Goal: Contribute content: Add original content to the website for others to see

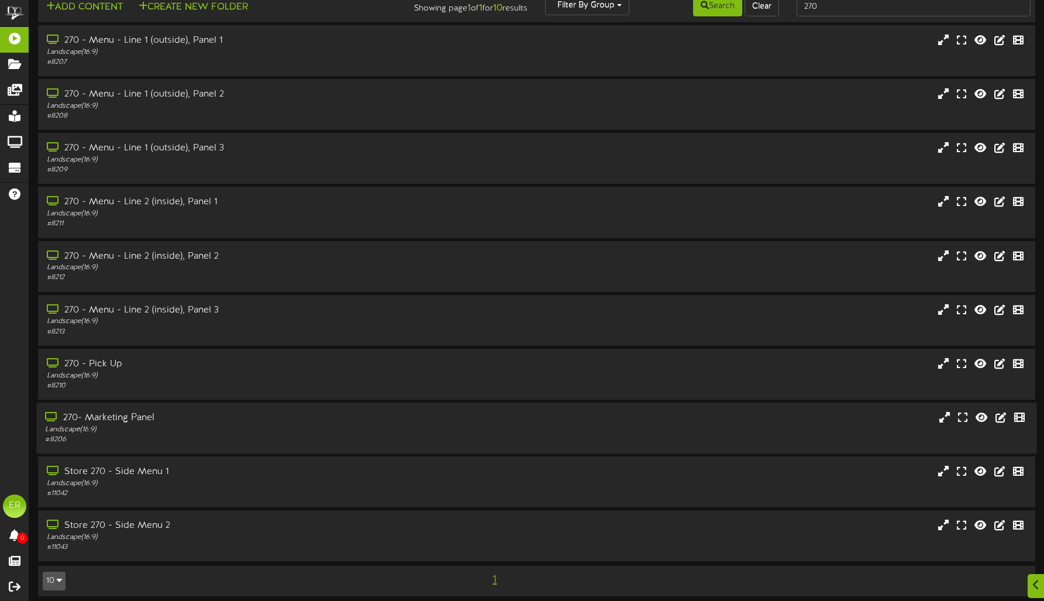
scroll to position [25, 0]
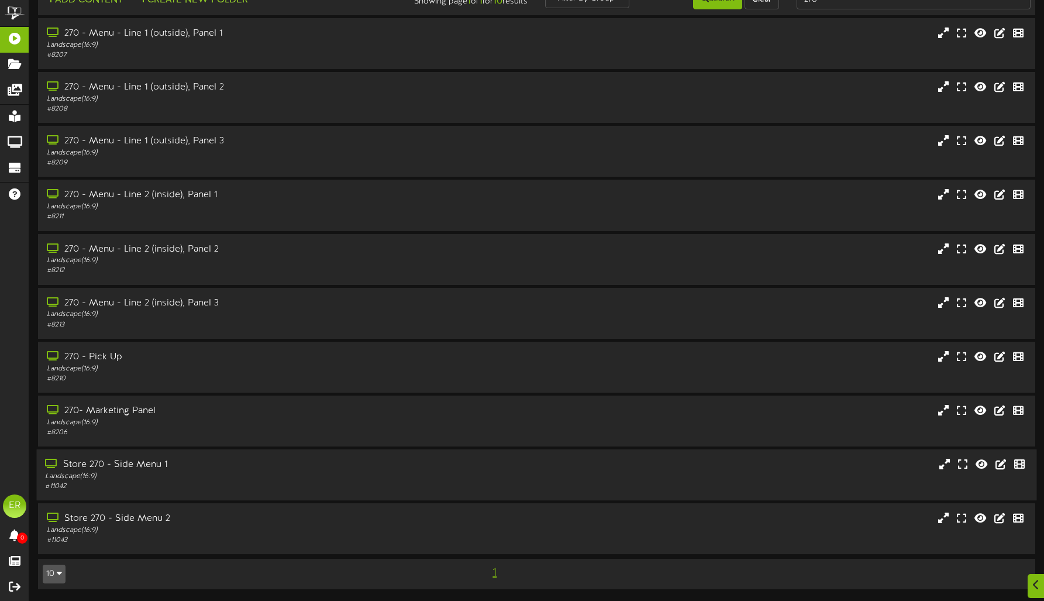
click at [232, 480] on div "Landscape ( 16:9 )" at bounding box center [244, 476] width 399 height 10
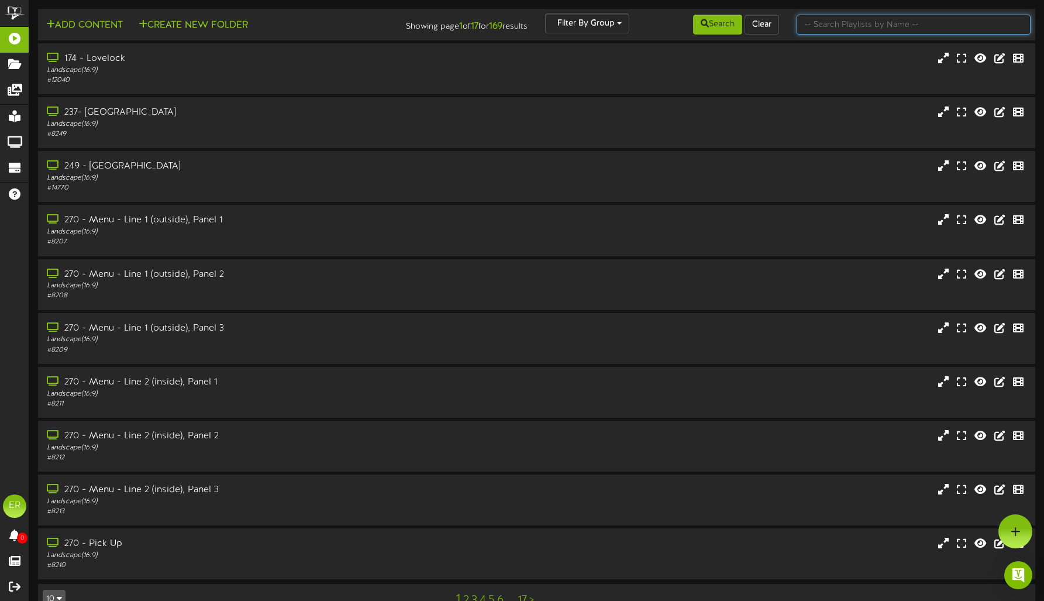
click at [838, 27] on input "text" at bounding box center [914, 25] width 234 height 20
type input "270"
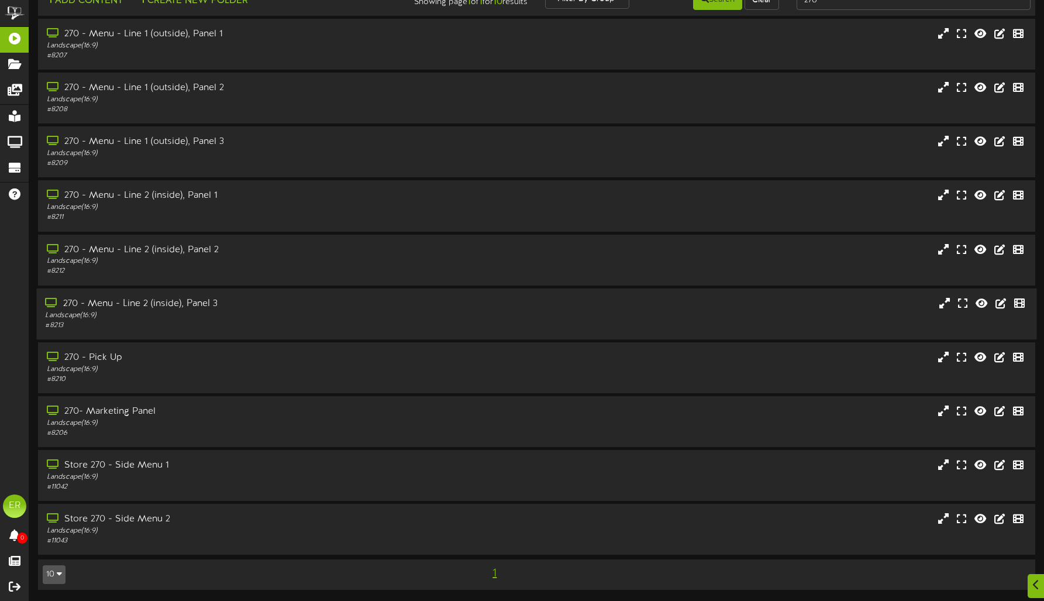
scroll to position [25, 0]
click at [175, 459] on div "Store 270 - Side Menu 1" at bounding box center [244, 464] width 399 height 13
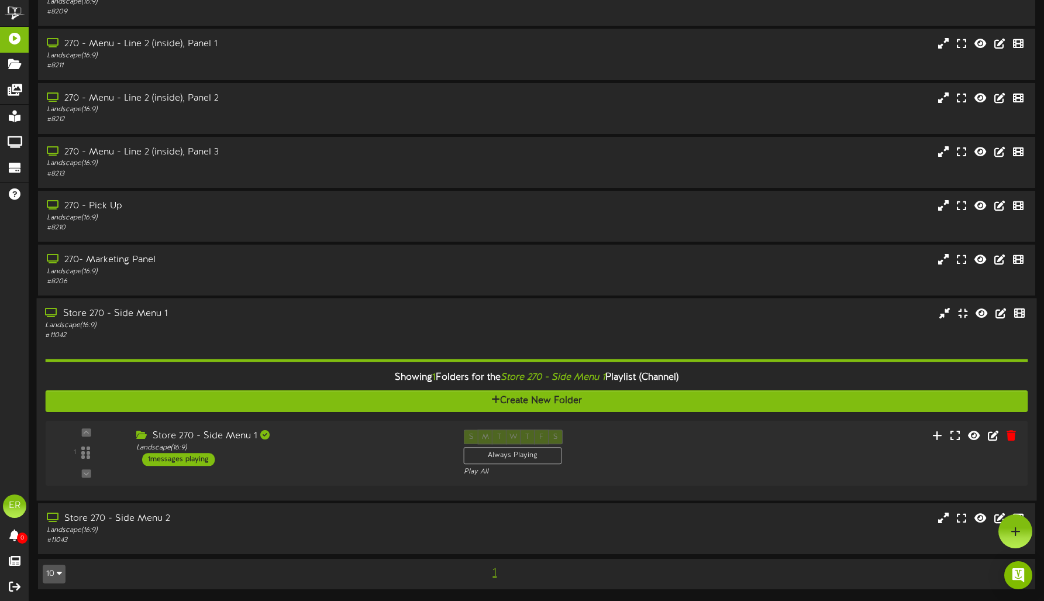
scroll to position [176, 0]
click at [311, 457] on div "Store 270 - Side Menu 1 Landscape ( 16:9 ) 1 messages playing" at bounding box center [288, 447] width 331 height 37
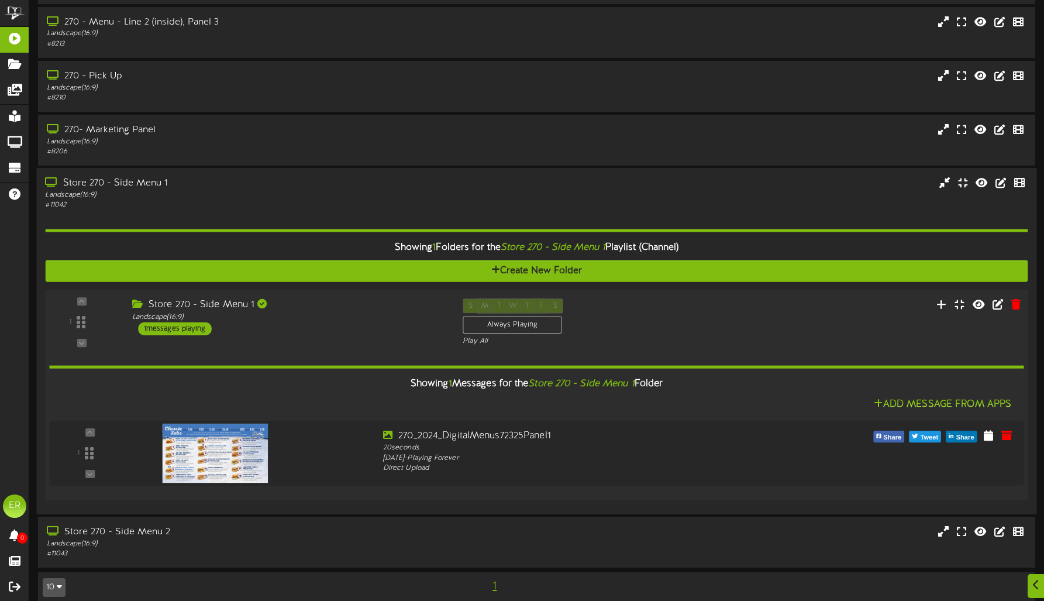
scroll to position [319, 0]
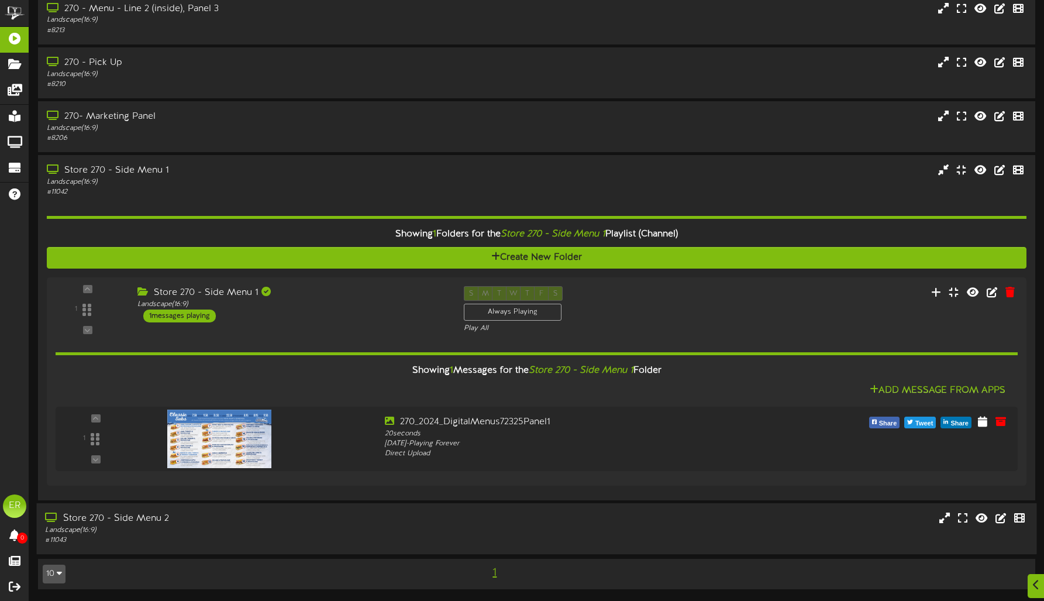
click at [326, 533] on div "Landscape ( 16:9 )" at bounding box center [244, 530] width 399 height 10
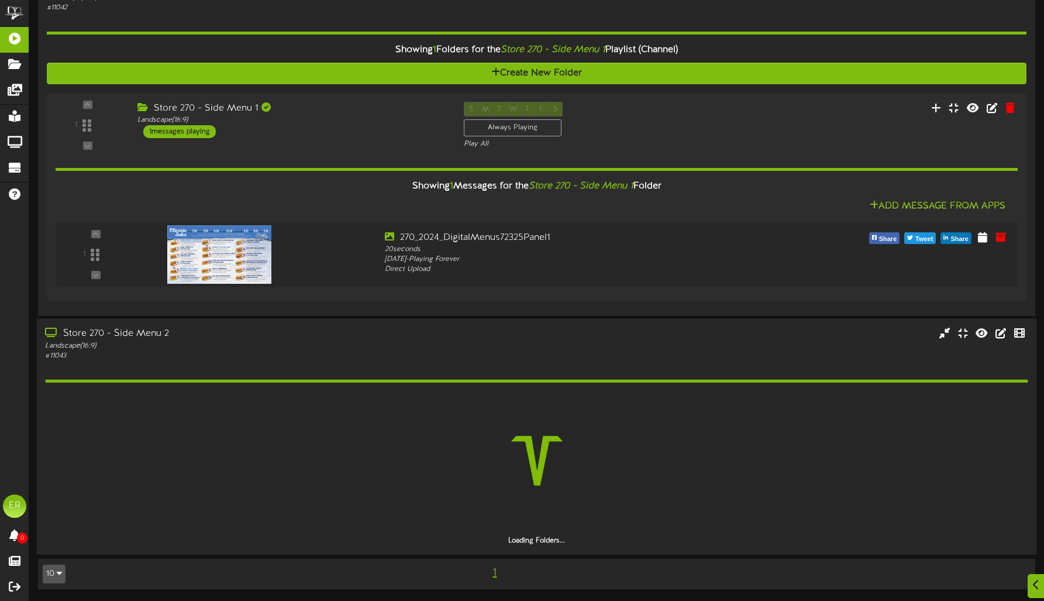
scroll to position [470, 0]
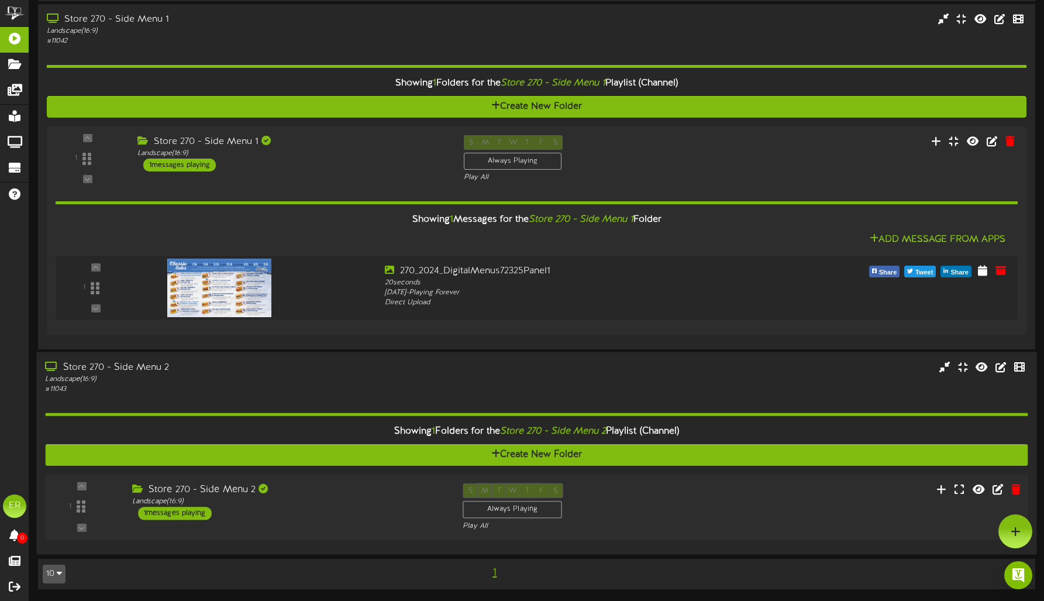
click at [318, 504] on div "Landscape ( 16:9 )" at bounding box center [288, 501] width 313 height 10
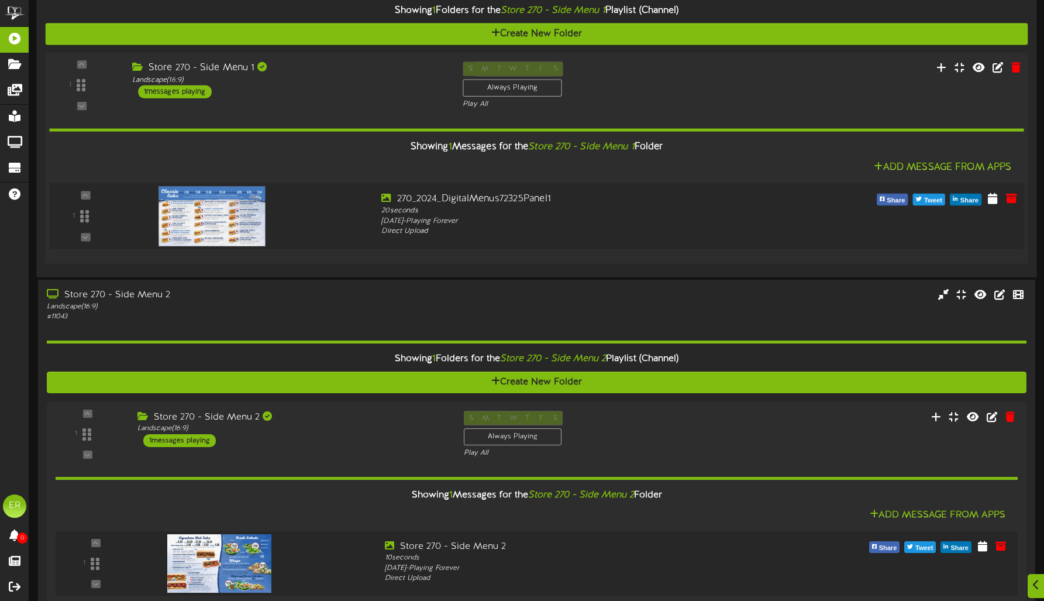
scroll to position [606, 0]
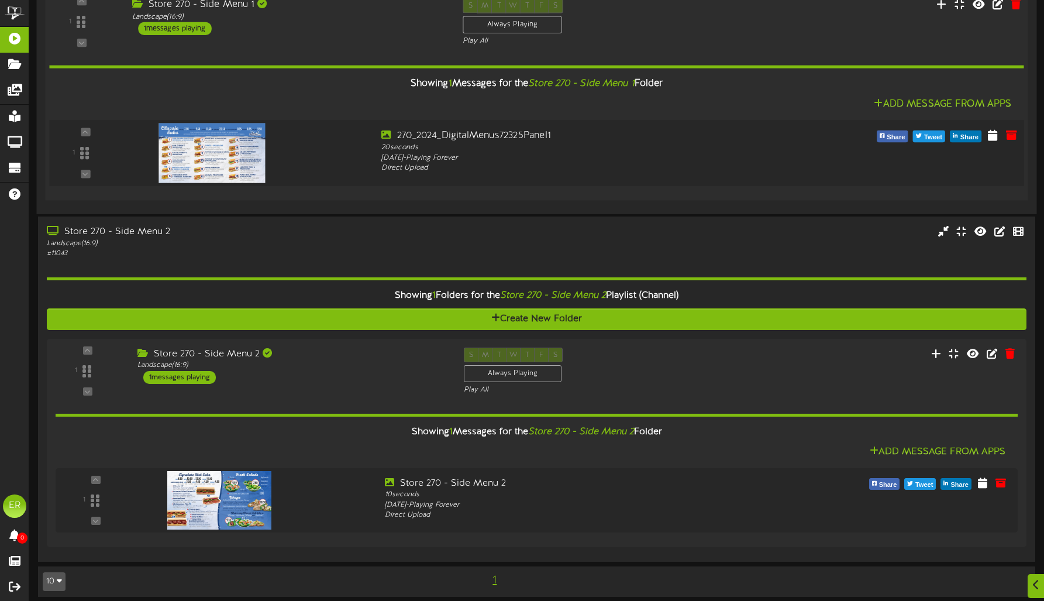
click at [215, 140] on img at bounding box center [212, 153] width 106 height 60
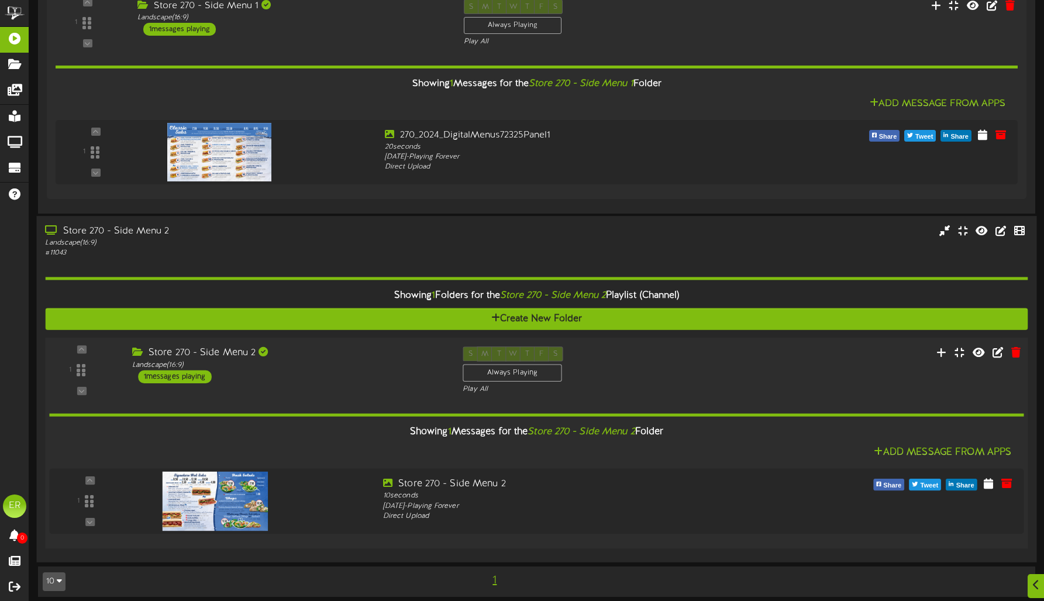
click at [325, 386] on div "1 ( 16:9" at bounding box center [536, 370] width 993 height 48
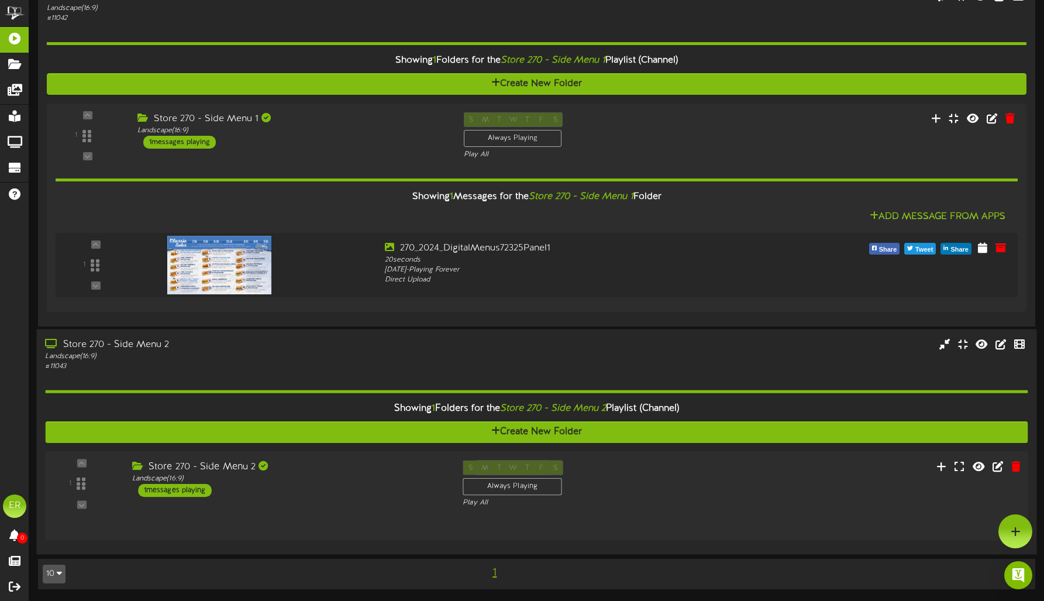
scroll to position [470, 0]
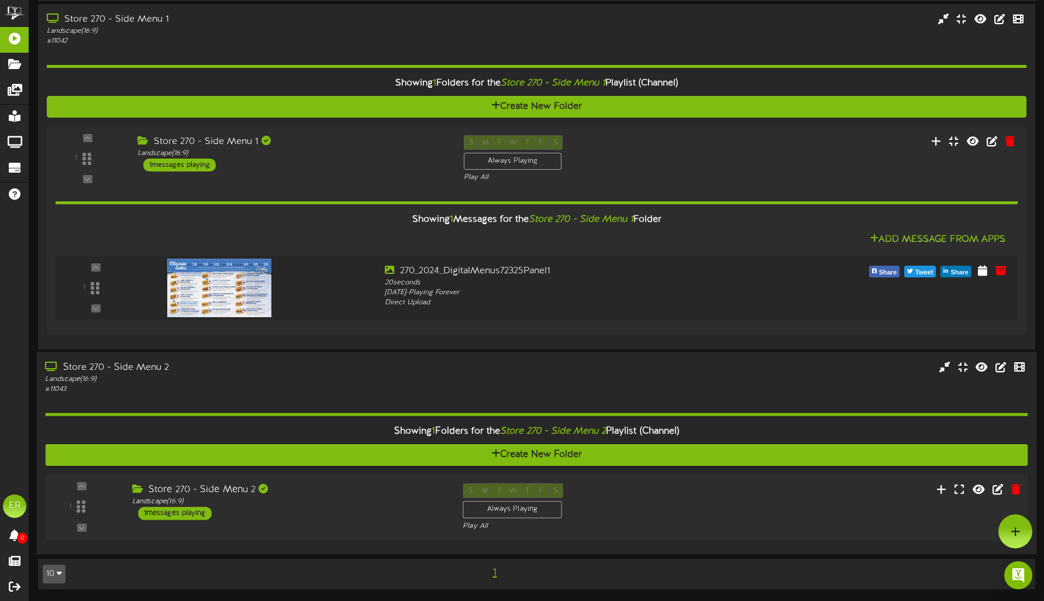
click at [374, 513] on div "Store 270 - Side Menu 2 Landscape ( 16:9 ) 1 messages playing" at bounding box center [288, 501] width 331 height 37
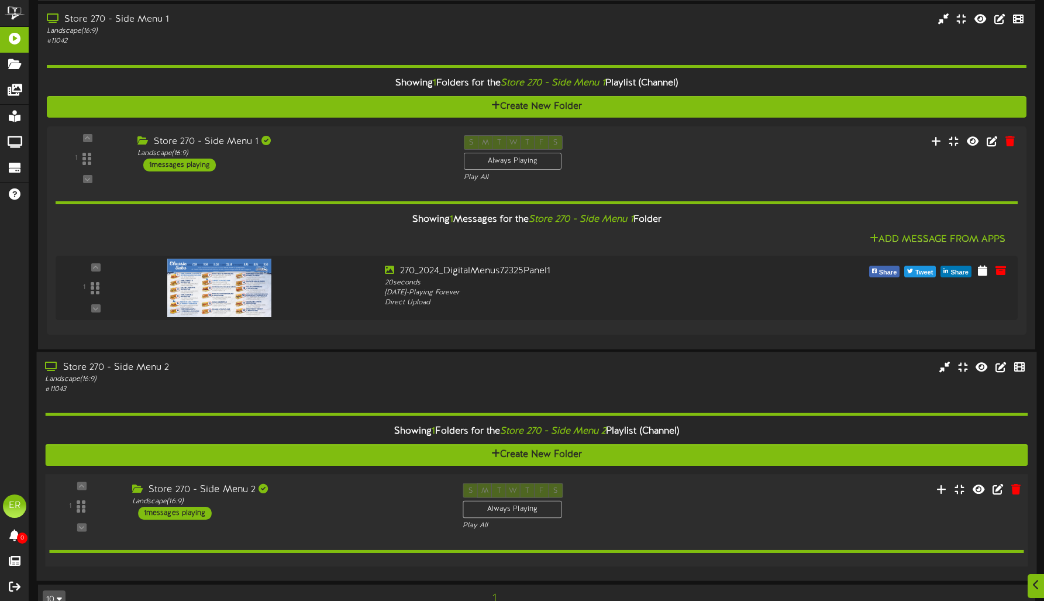
scroll to position [606, 0]
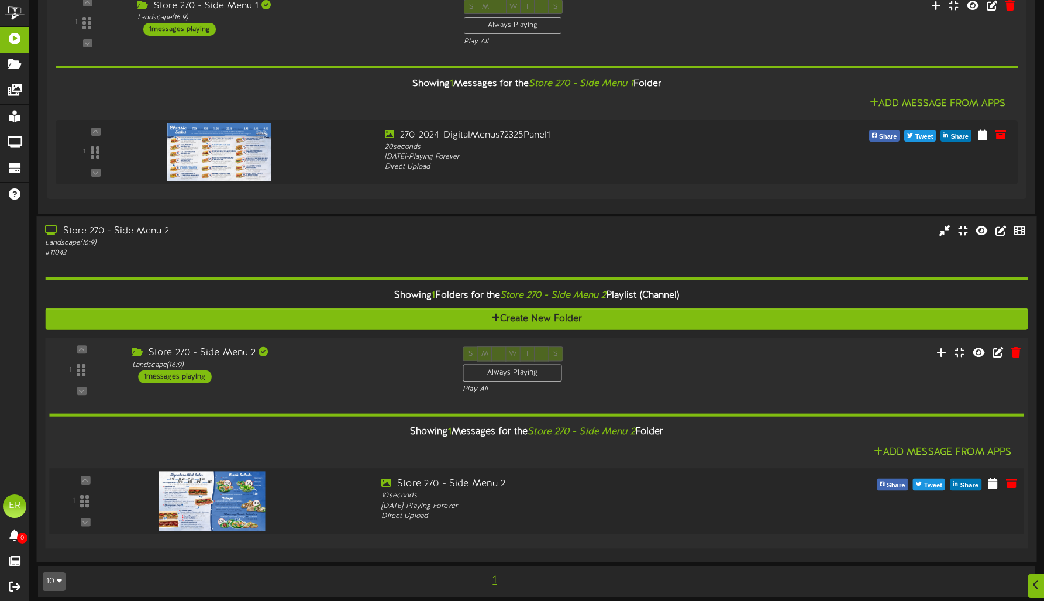
click at [188, 494] on img at bounding box center [212, 501] width 106 height 60
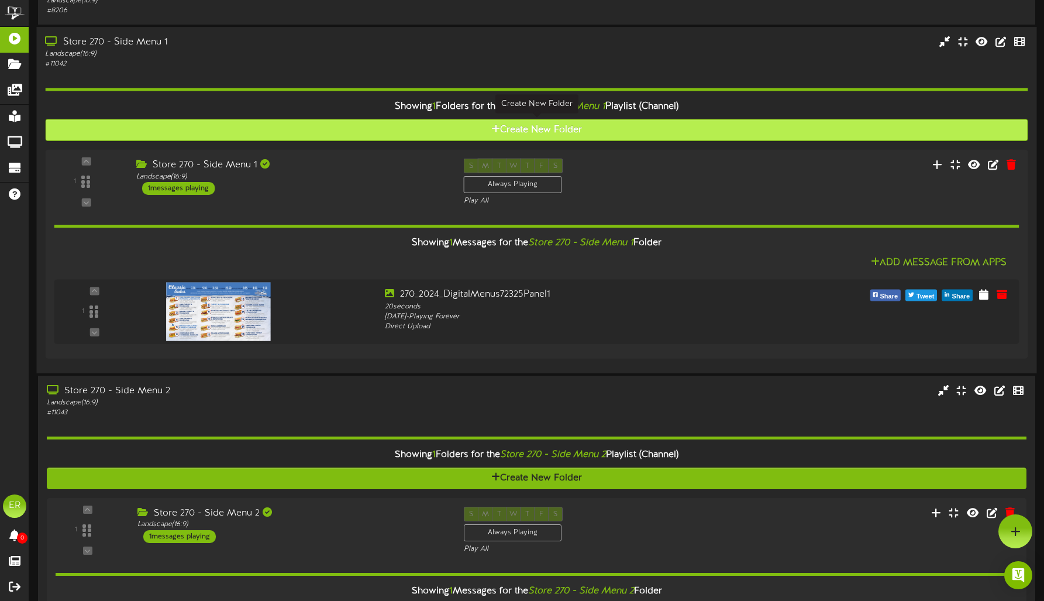
scroll to position [412, 0]
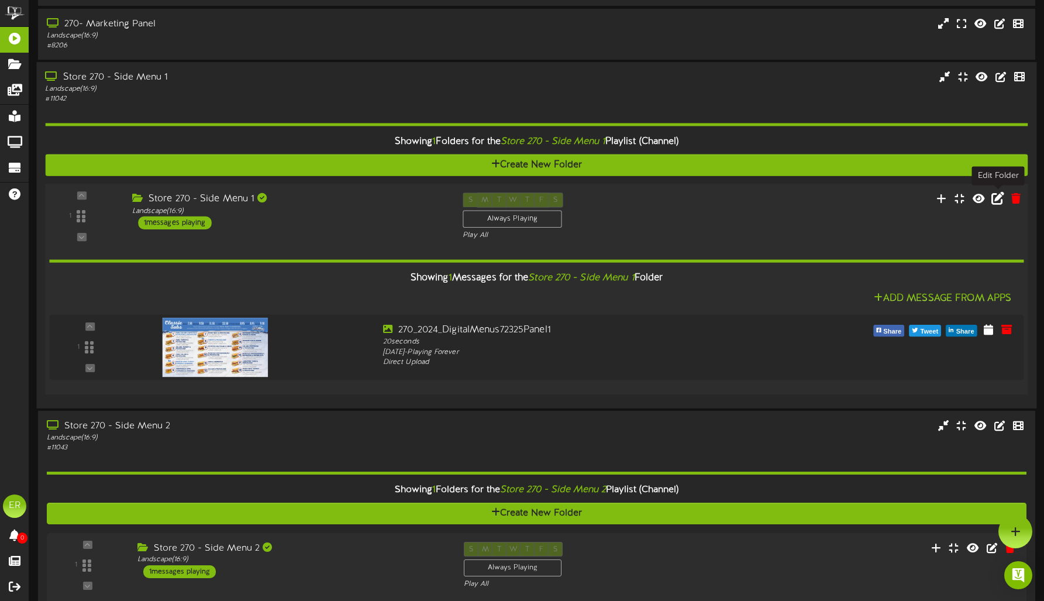
click at [995, 198] on icon at bounding box center [997, 198] width 13 height 13
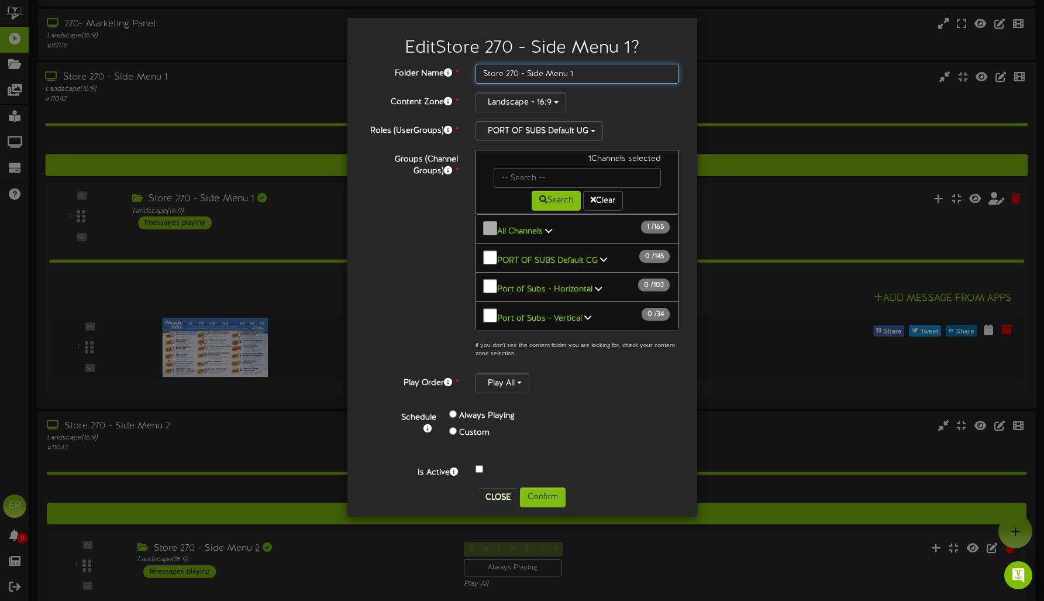
click at [594, 73] on input "Store 270 - Side Menu 1" at bounding box center [578, 74] width 204 height 20
type input "Store 270 - Side Menu 2"
click at [550, 487] on button "Confirm" at bounding box center [543, 497] width 46 height 20
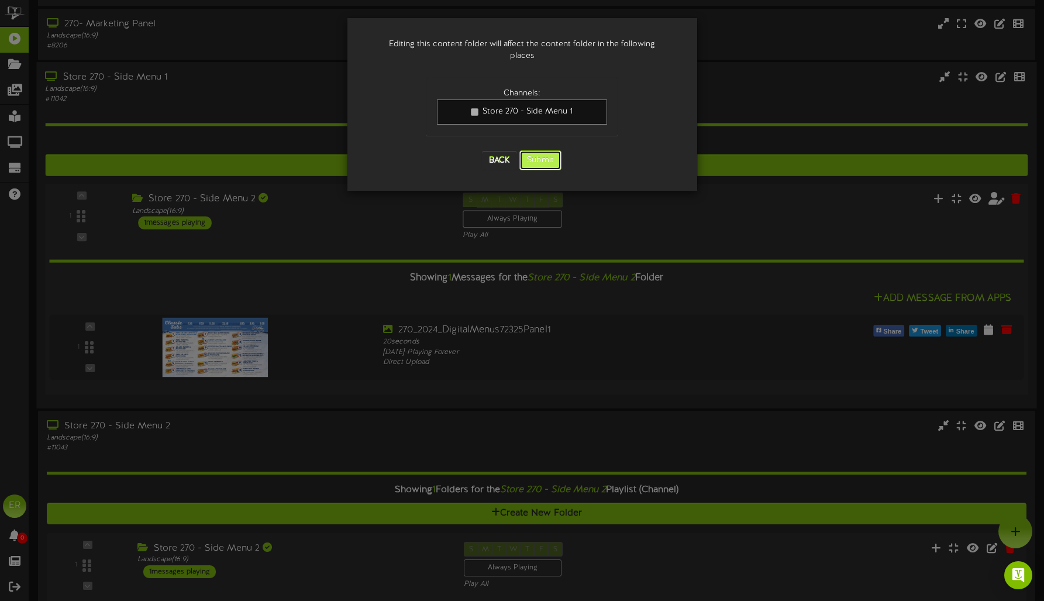
click at [548, 152] on button "Submit" at bounding box center [540, 160] width 42 height 20
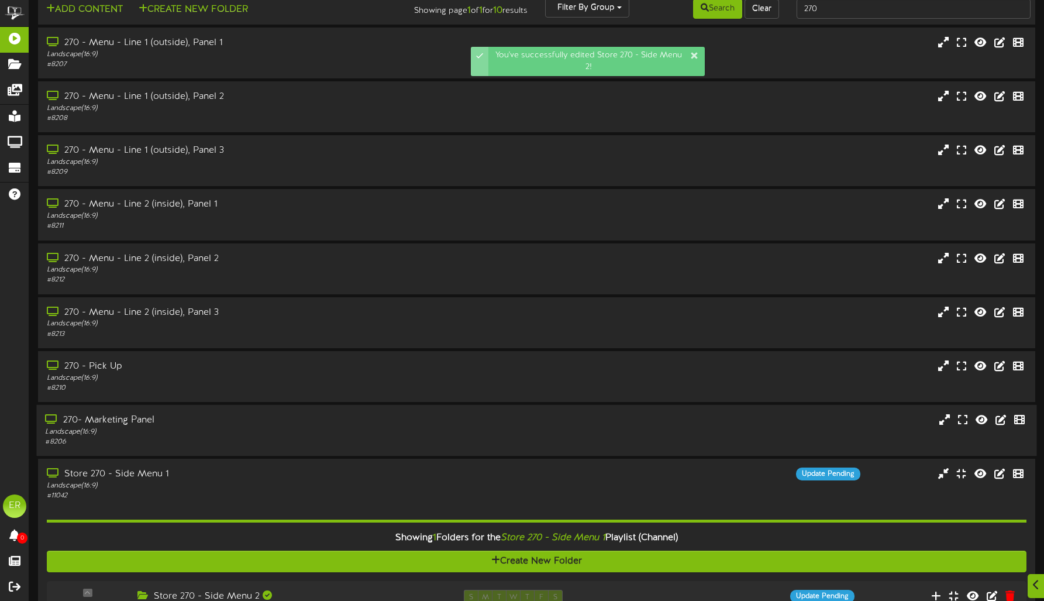
scroll to position [0, 0]
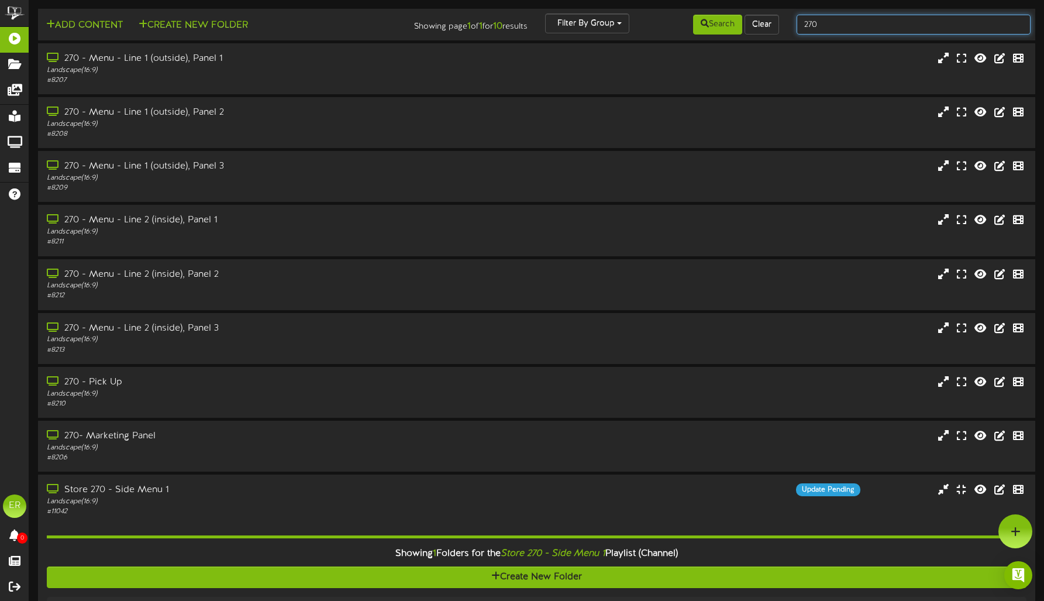
click at [845, 25] on input "270" at bounding box center [914, 25] width 234 height 20
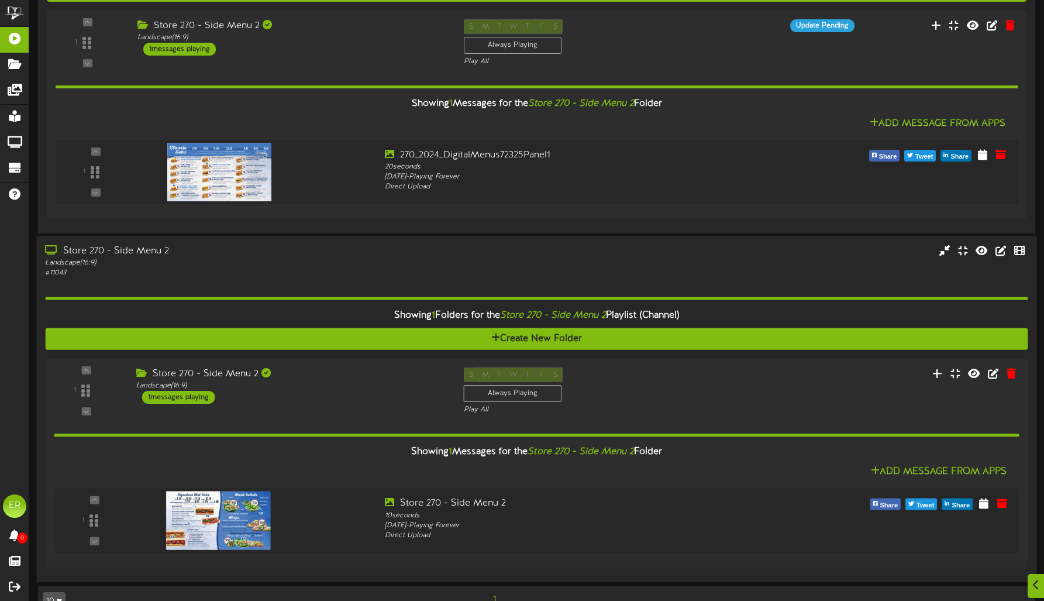
scroll to position [613, 0]
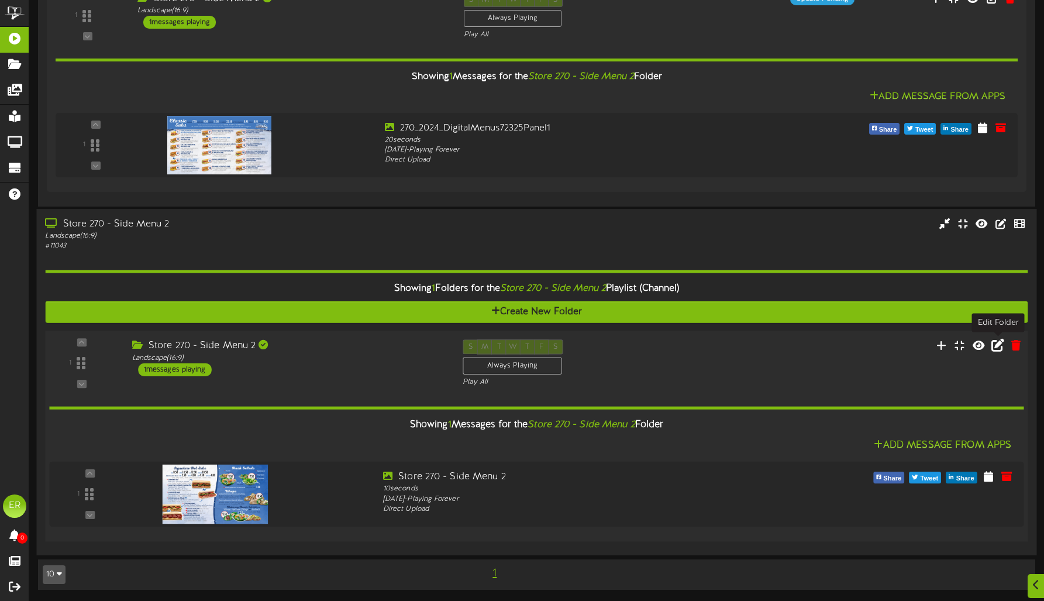
click at [999, 345] on icon at bounding box center [997, 344] width 13 height 13
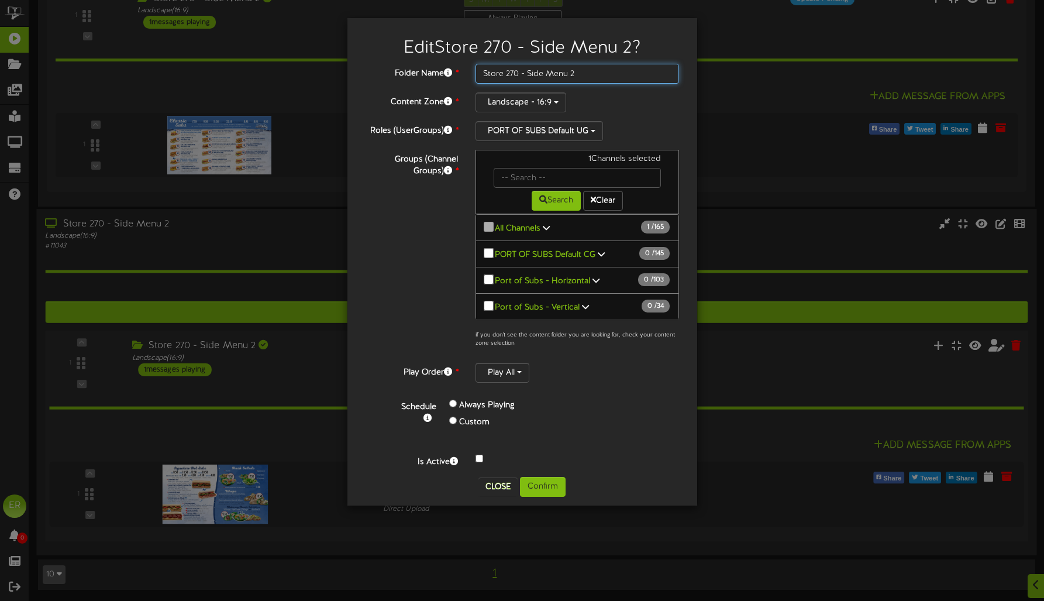
click at [591, 74] on input "Store 270 - Side Menu 2" at bounding box center [578, 74] width 204 height 20
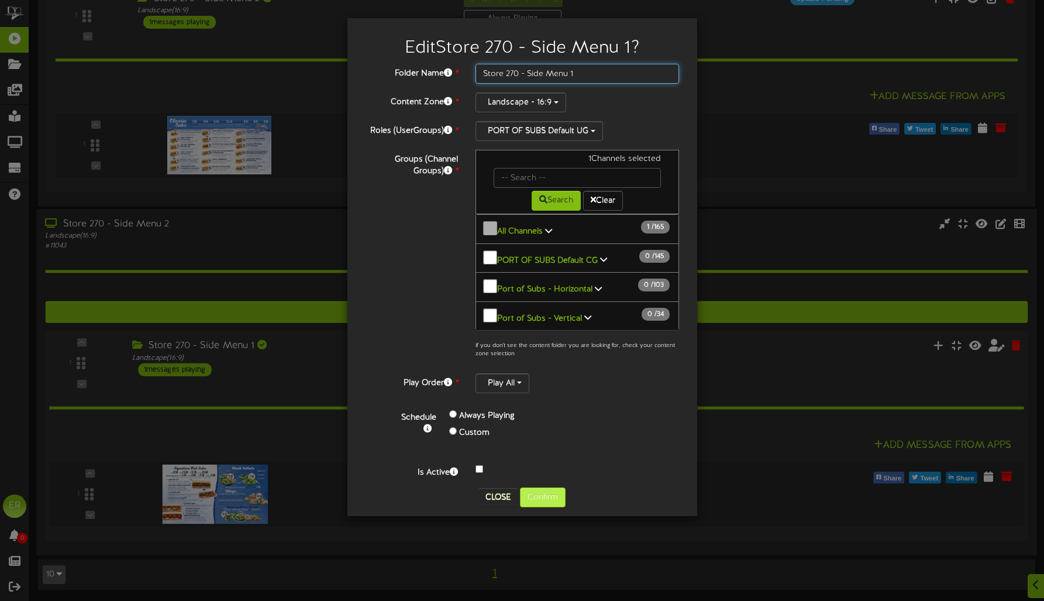
type input "Store 270 - Side Menu 1"
click at [540, 487] on button "Confirm" at bounding box center [543, 497] width 46 height 20
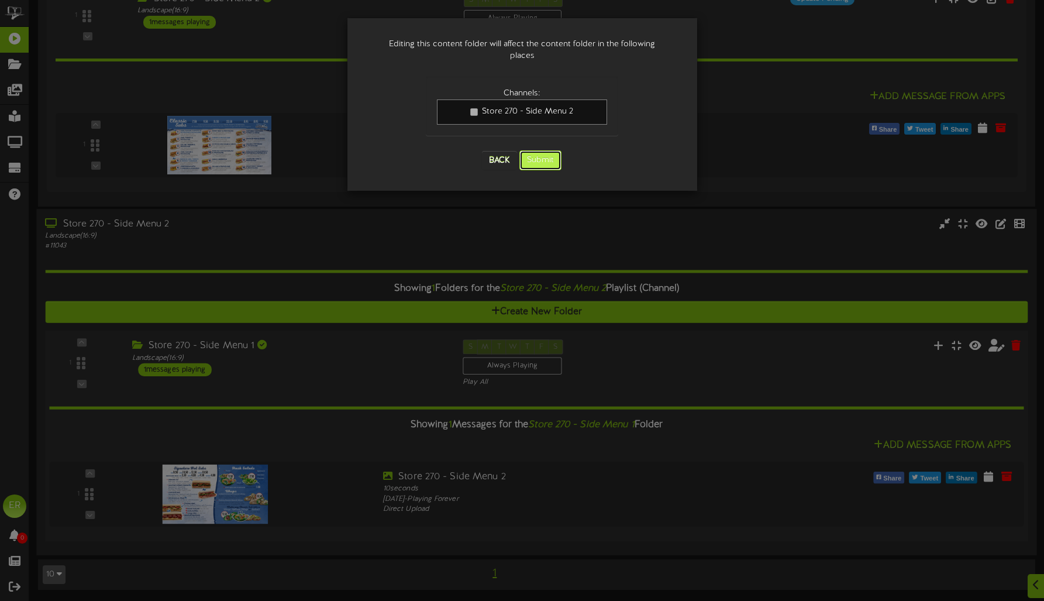
click at [543, 150] on button "Submit" at bounding box center [540, 160] width 42 height 20
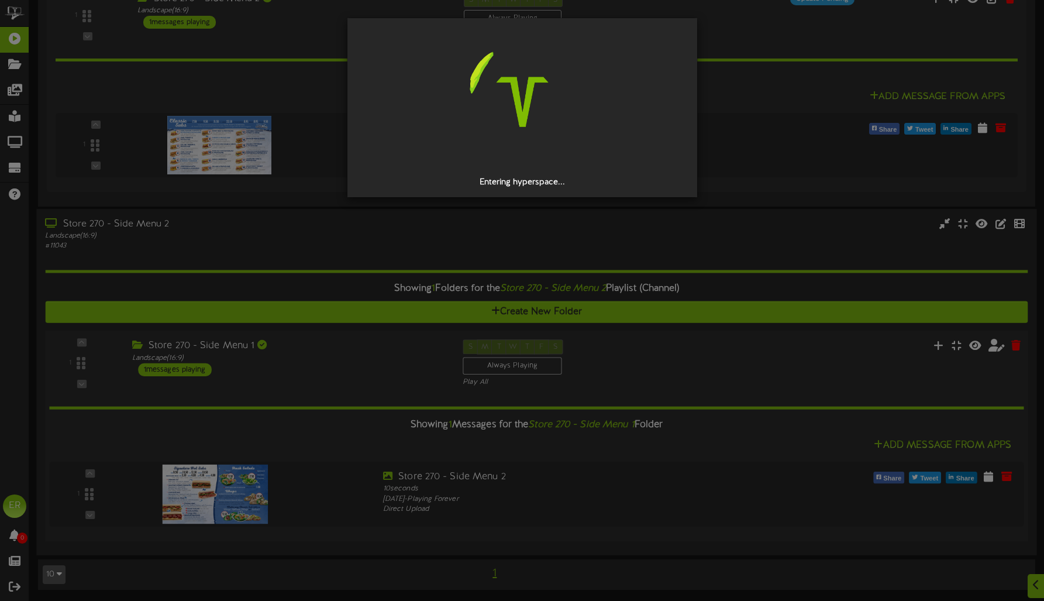
scroll to position [0, 0]
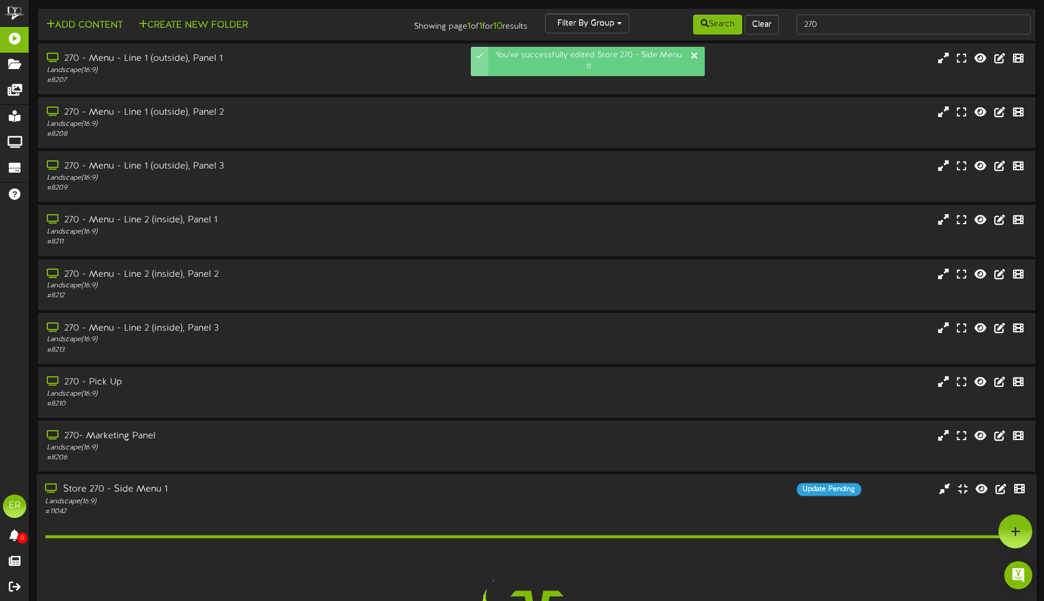
click at [297, 493] on div "Store 270 - Side Menu 1" at bounding box center [244, 489] width 399 height 13
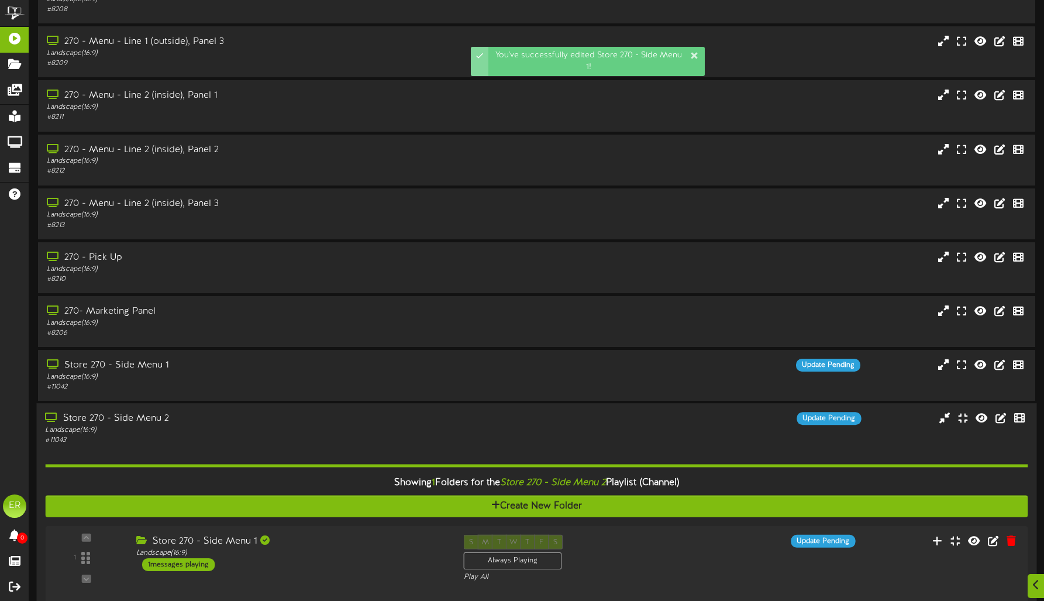
click at [293, 443] on div "# 11043" at bounding box center [244, 440] width 399 height 10
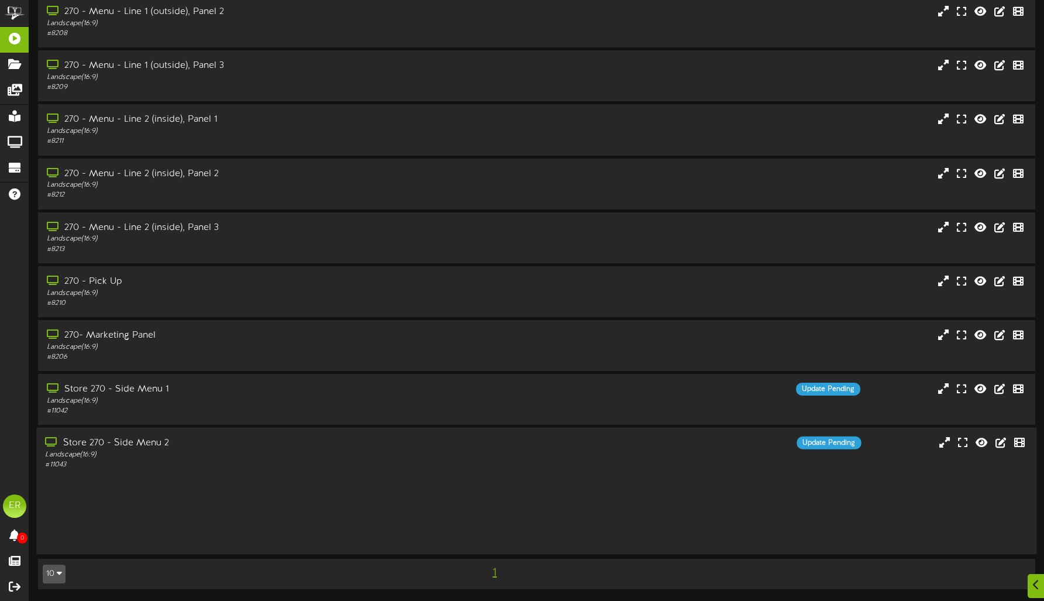
scroll to position [25, 0]
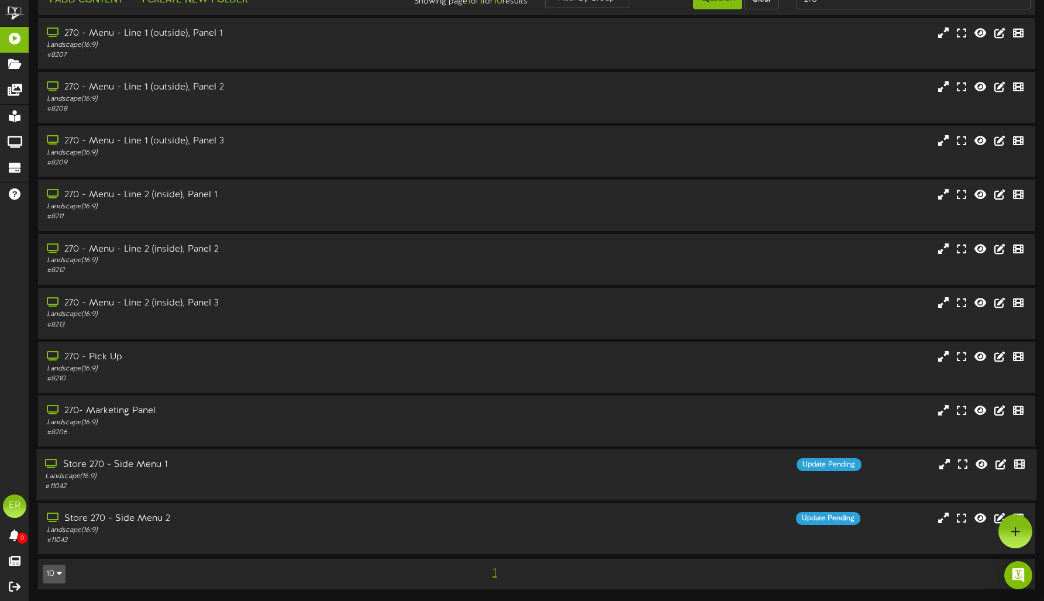
click at [294, 464] on div "Store 270 - Side Menu 1" at bounding box center [244, 464] width 399 height 13
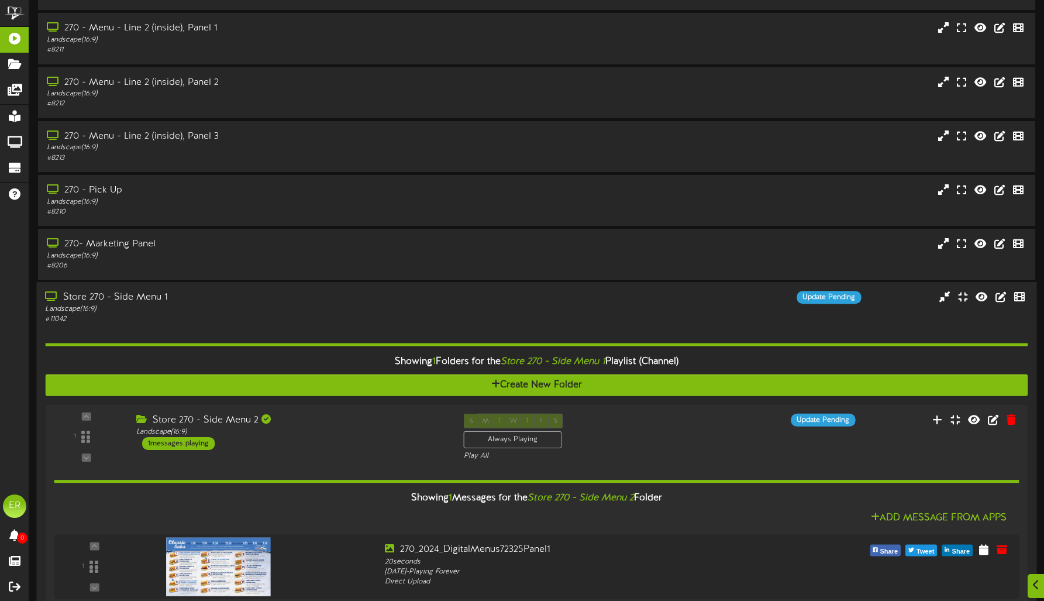
scroll to position [212, 0]
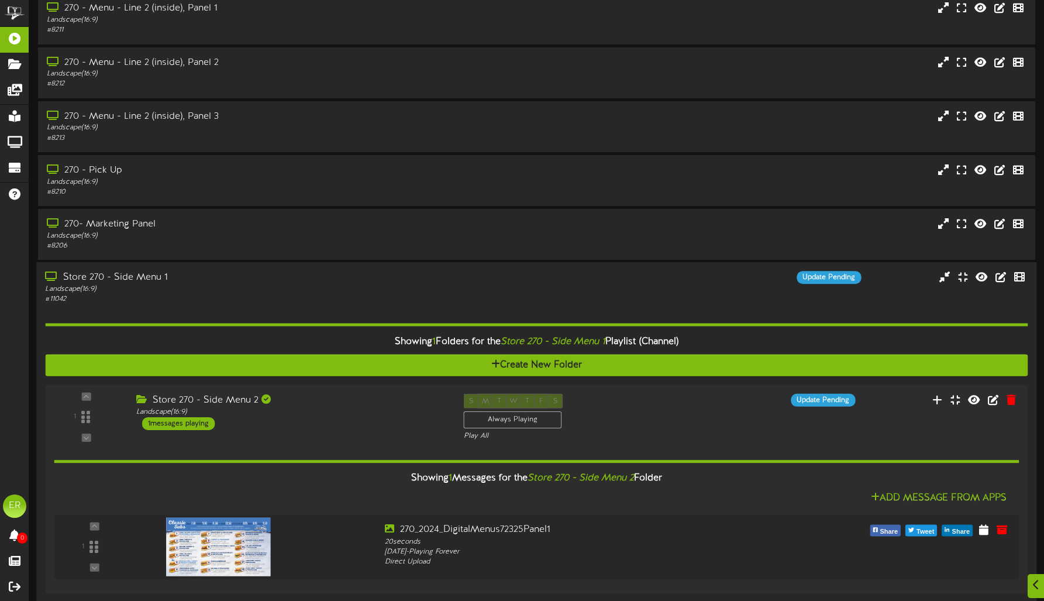
click at [319, 270] on div "Store 270 - Side Menu 1 Landscape ( 16:9 ) # 11042 Update Pending" at bounding box center [536, 435] width 1000 height 346
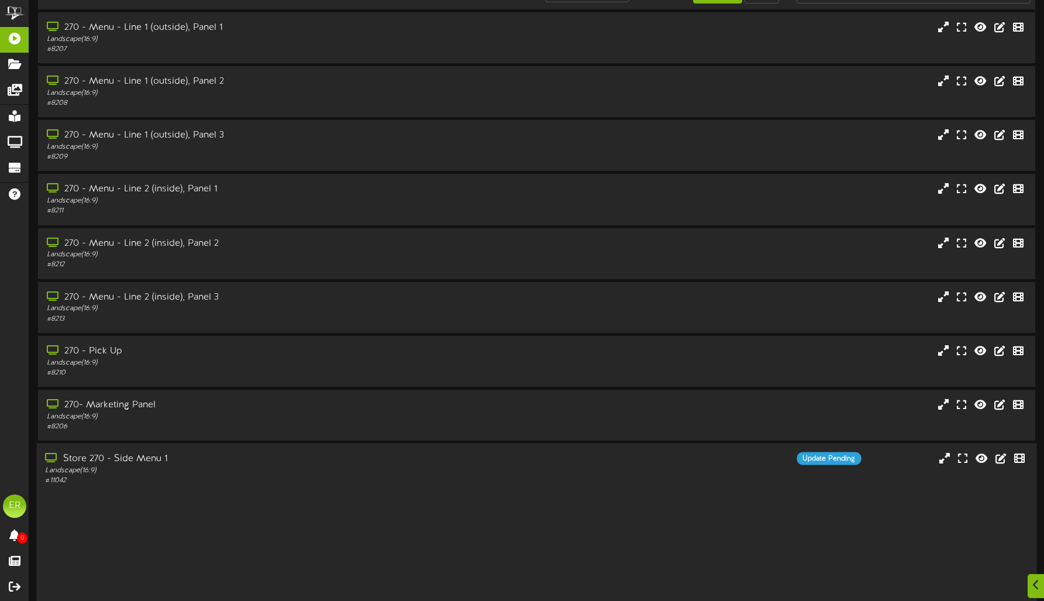
scroll to position [25, 0]
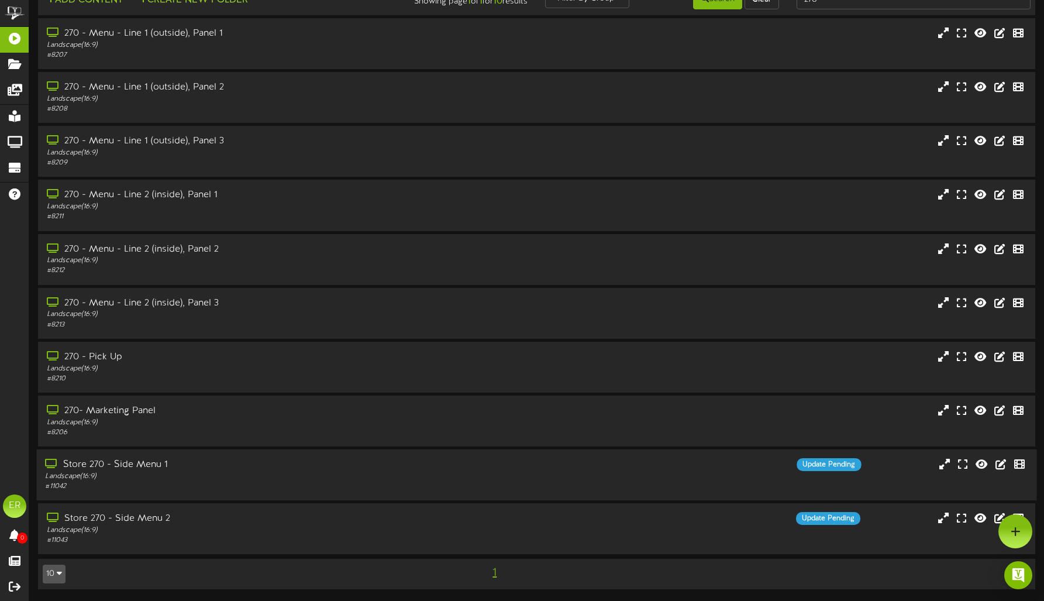
click at [488, 472] on div "Store 270 - Side Menu 1 Landscape ( 16:9 ) # 11042 Update Pending" at bounding box center [536, 474] width 1000 height 33
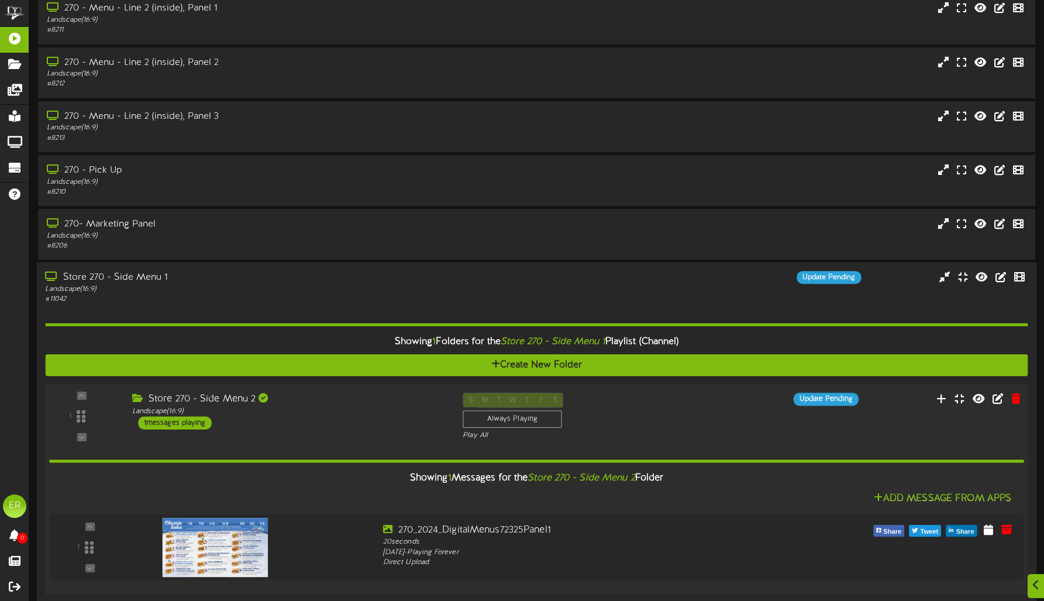
scroll to position [319, 0]
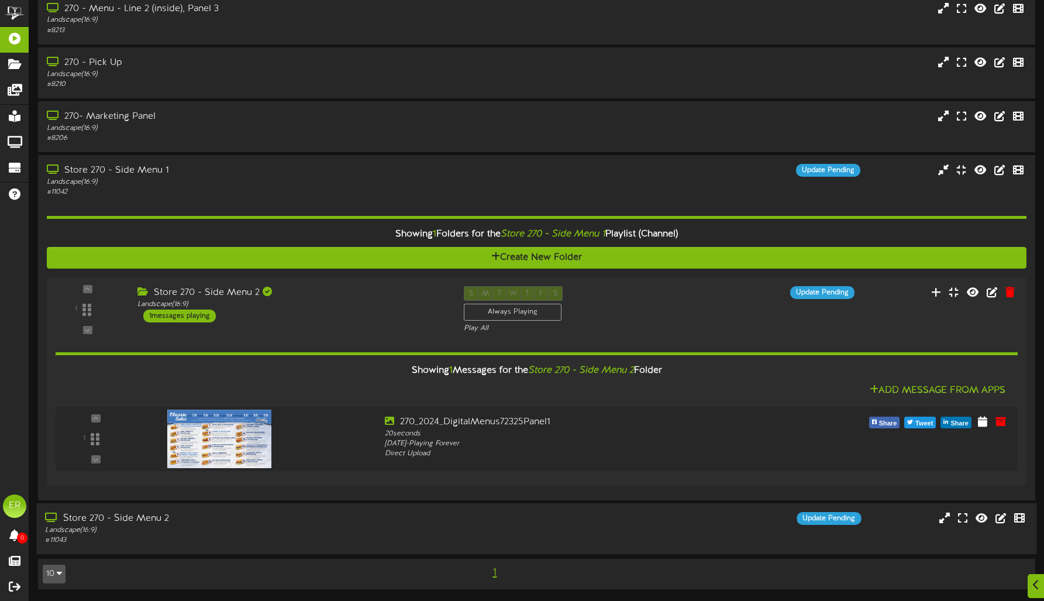
click at [308, 519] on div "Store 270 - Side Menu 2" at bounding box center [244, 518] width 399 height 13
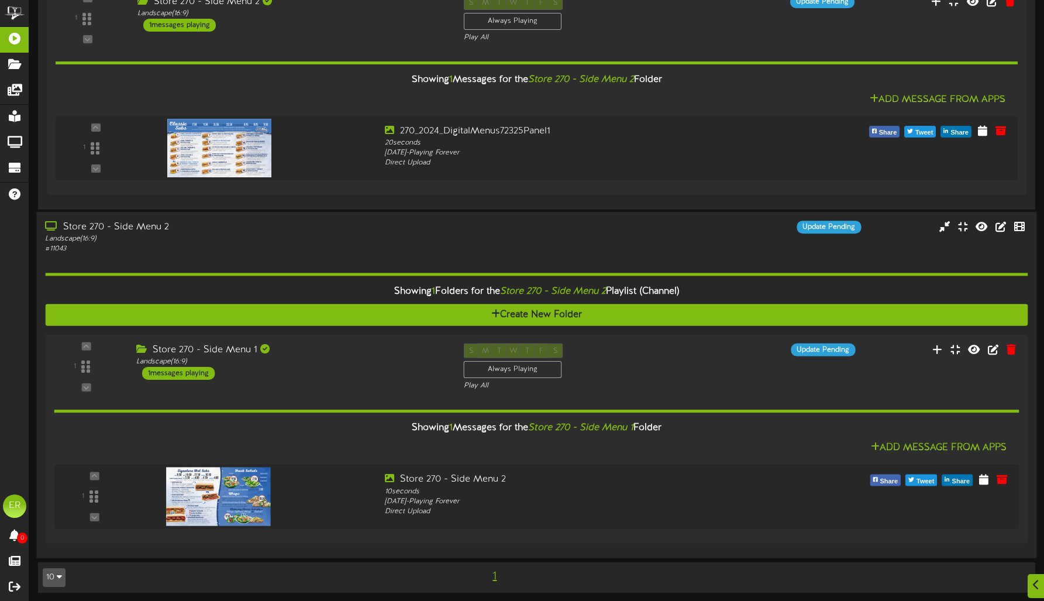
scroll to position [613, 0]
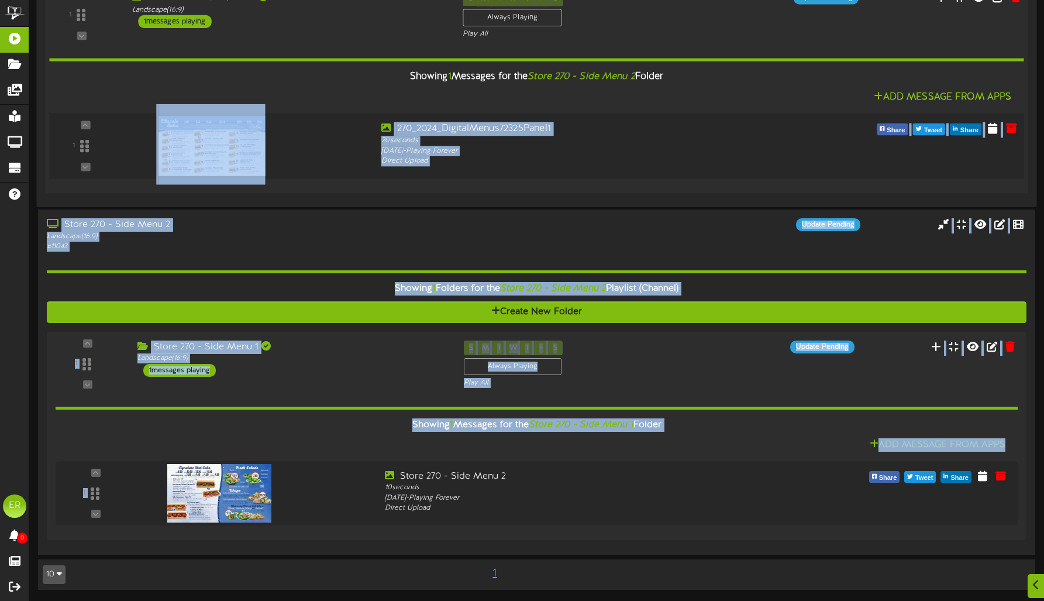
drag, startPoint x: 310, startPoint y: 509, endPoint x: 285, endPoint y: 177, distance: 332.6
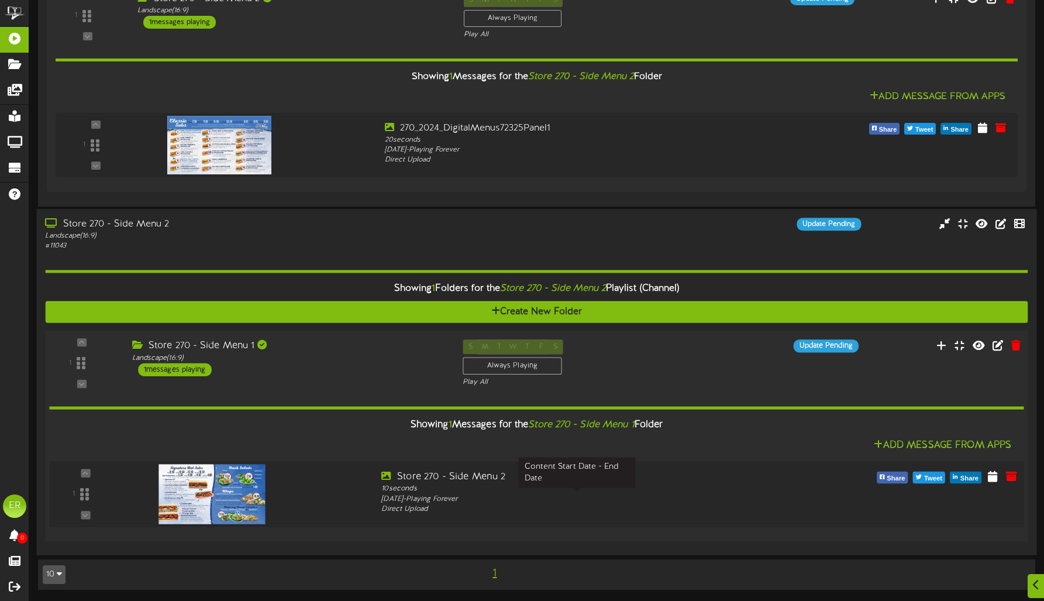
click at [401, 500] on div "Tuesday, 3/5/2024 - Playing Forever" at bounding box center [577, 499] width 393 height 11
click at [992, 474] on icon at bounding box center [993, 475] width 12 height 13
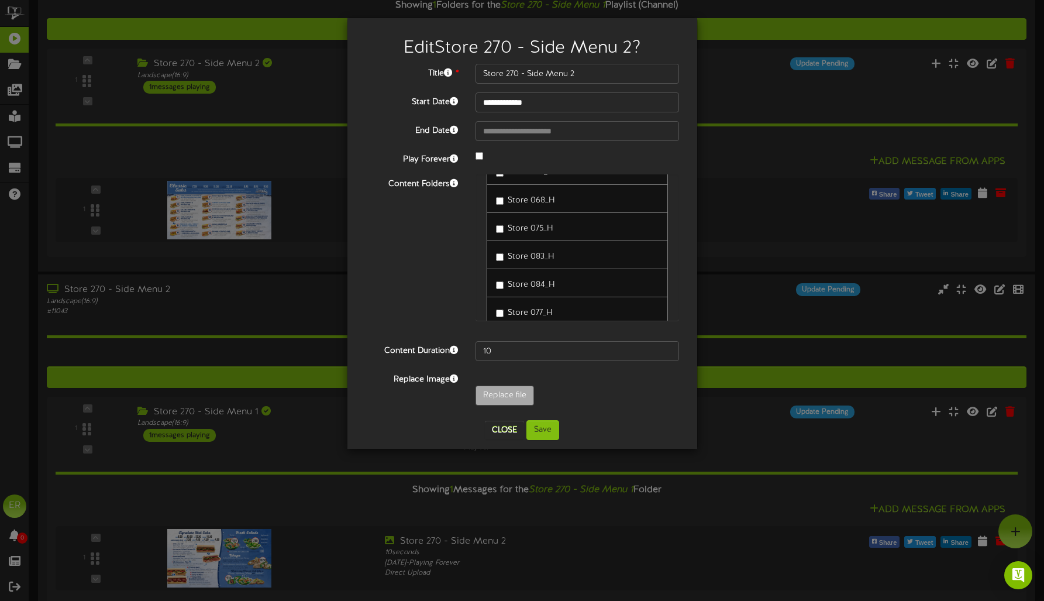
scroll to position [3981, 0]
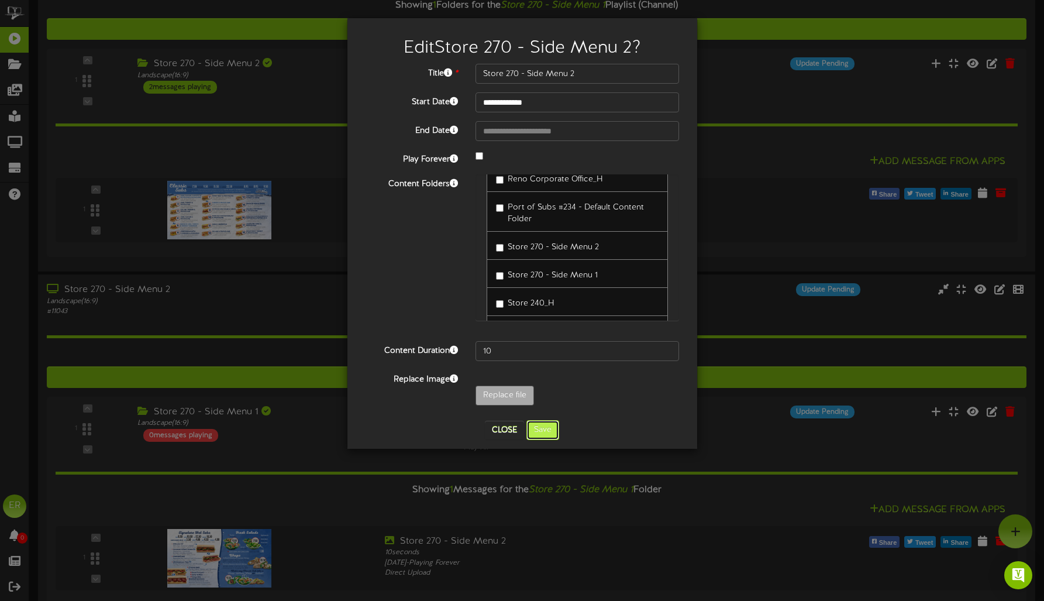
click at [546, 435] on button "Save" at bounding box center [542, 430] width 33 height 20
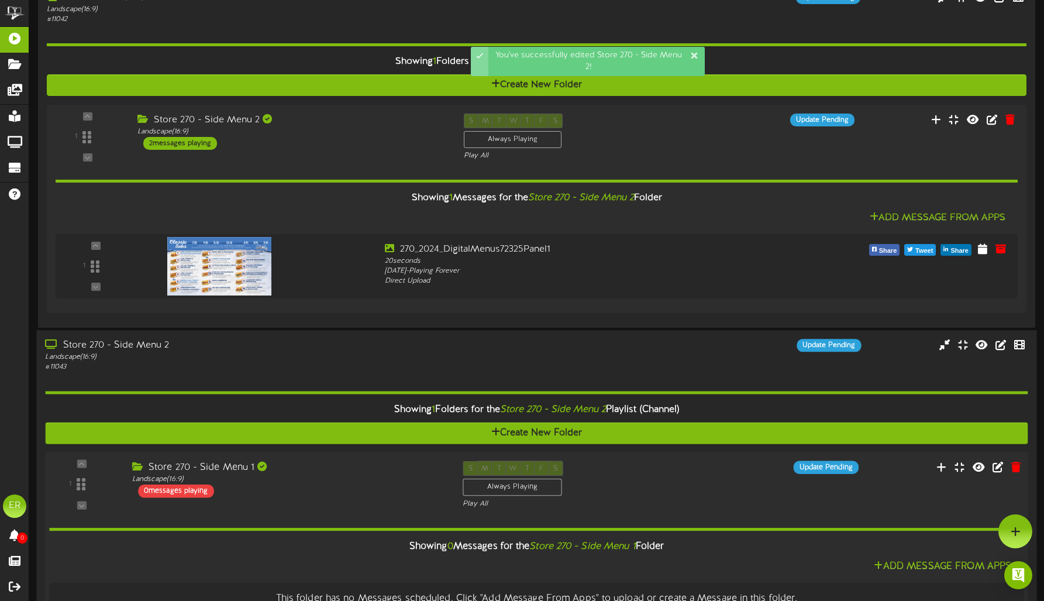
scroll to position [491, 0]
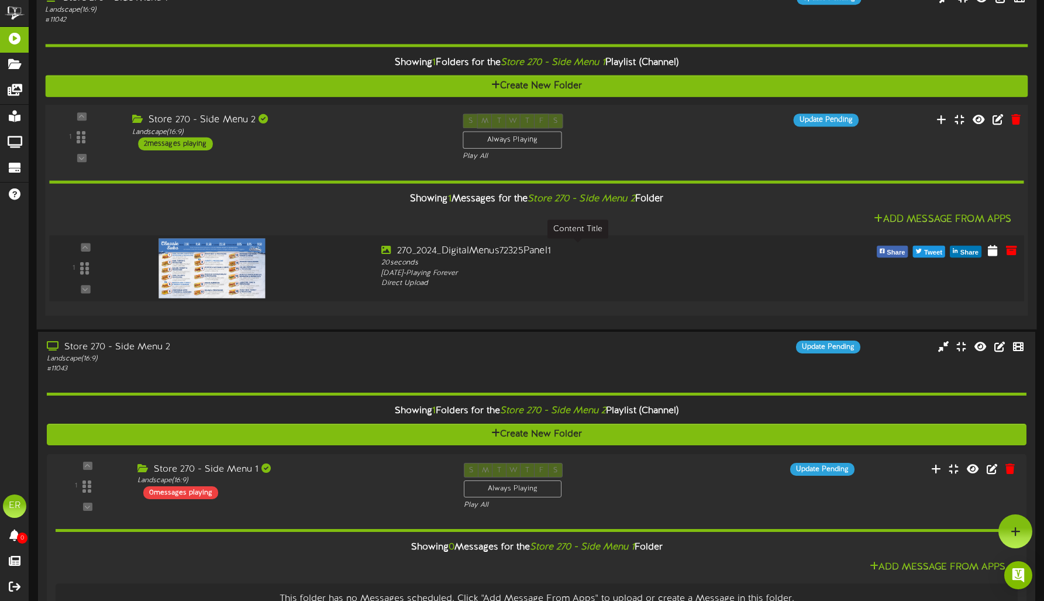
click at [622, 252] on div "270_2024_DigitalMenus72325Panel1" at bounding box center [577, 250] width 393 height 13
click at [752, 152] on div "1 ( 16:9" at bounding box center [536, 137] width 993 height 48
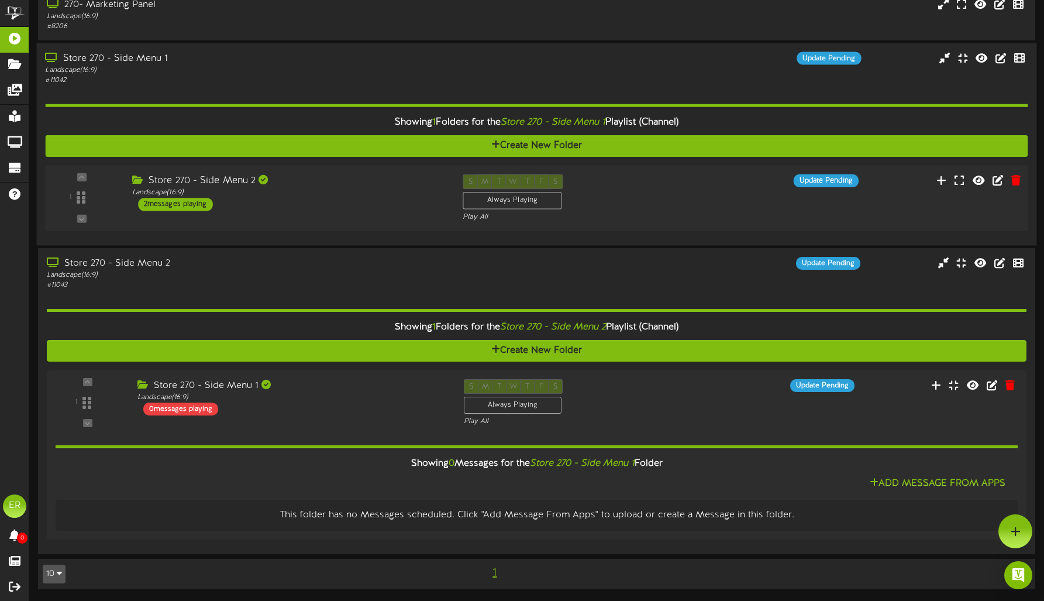
click at [723, 180] on div "Update Pending" at bounding box center [785, 180] width 166 height 13
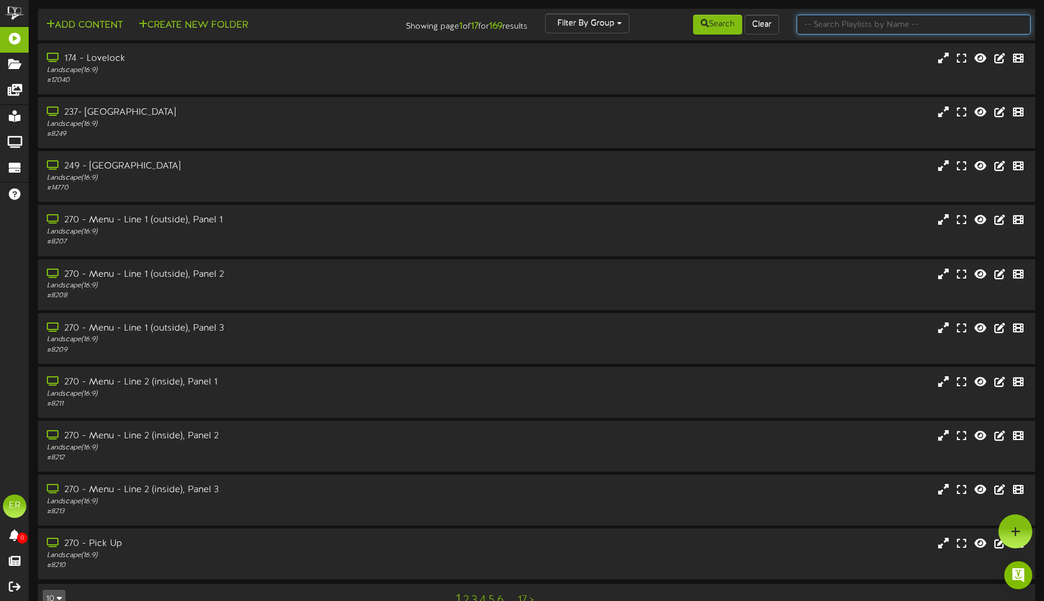
click at [848, 21] on input "text" at bounding box center [914, 25] width 234 height 20
type input "270"
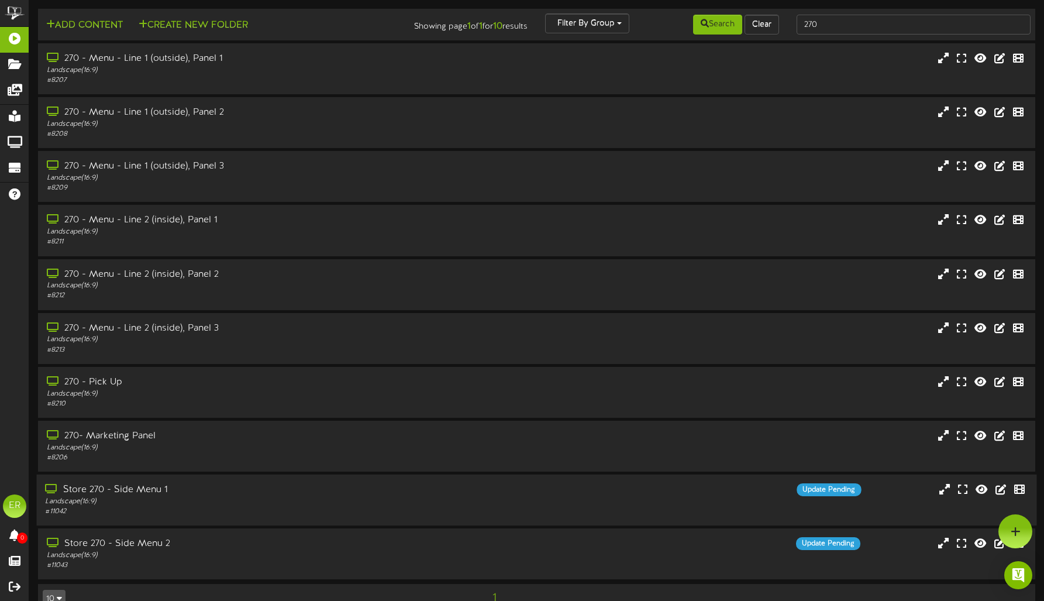
scroll to position [25, 0]
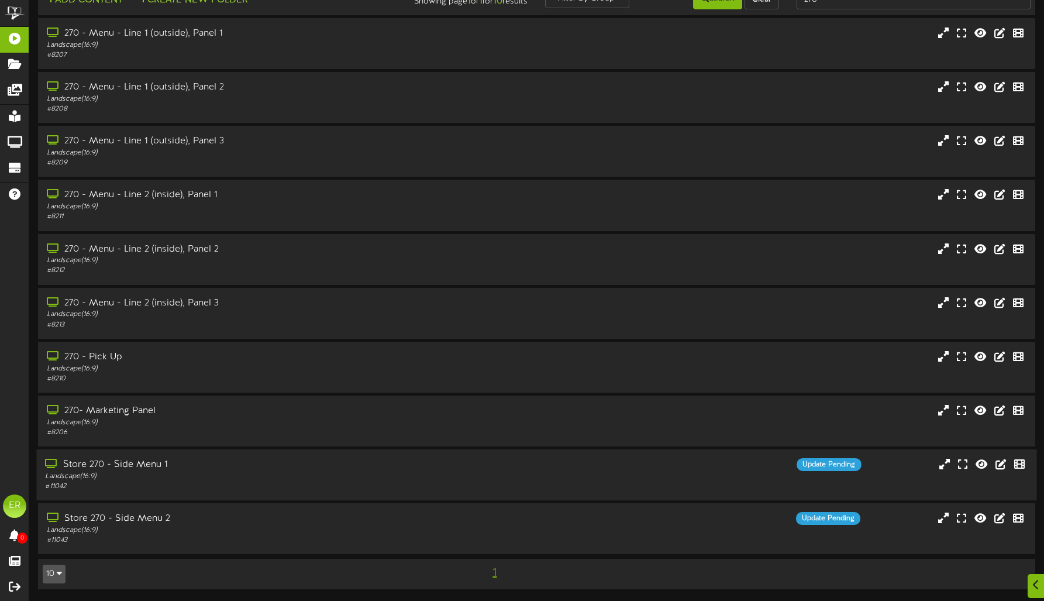
click at [228, 480] on div "Landscape ( 16:9 )" at bounding box center [244, 476] width 399 height 10
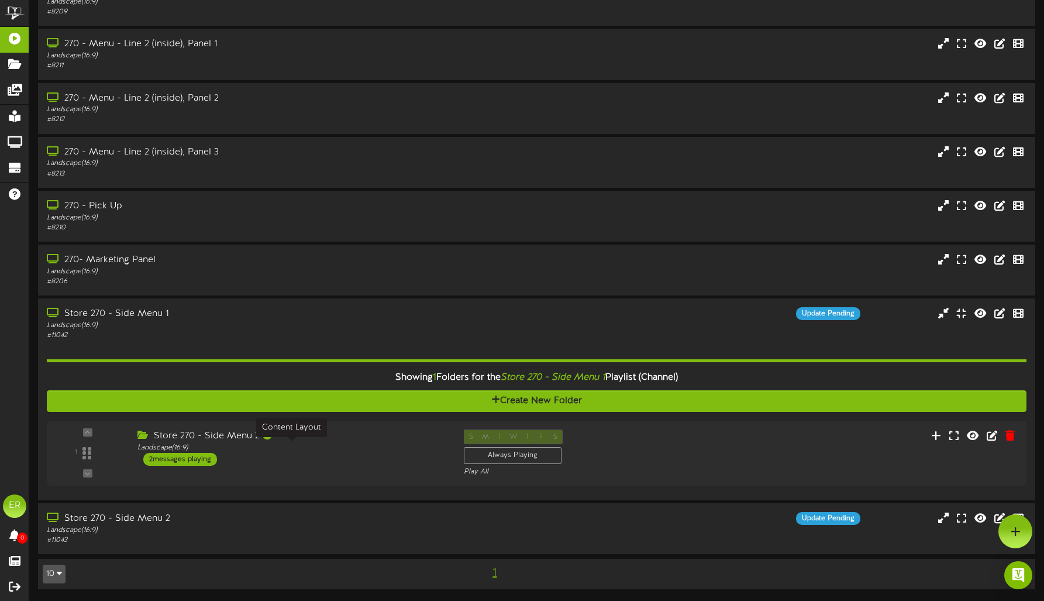
scroll to position [176, 0]
click at [384, 449] on div "Landscape ( 16:9 )" at bounding box center [288, 448] width 313 height 10
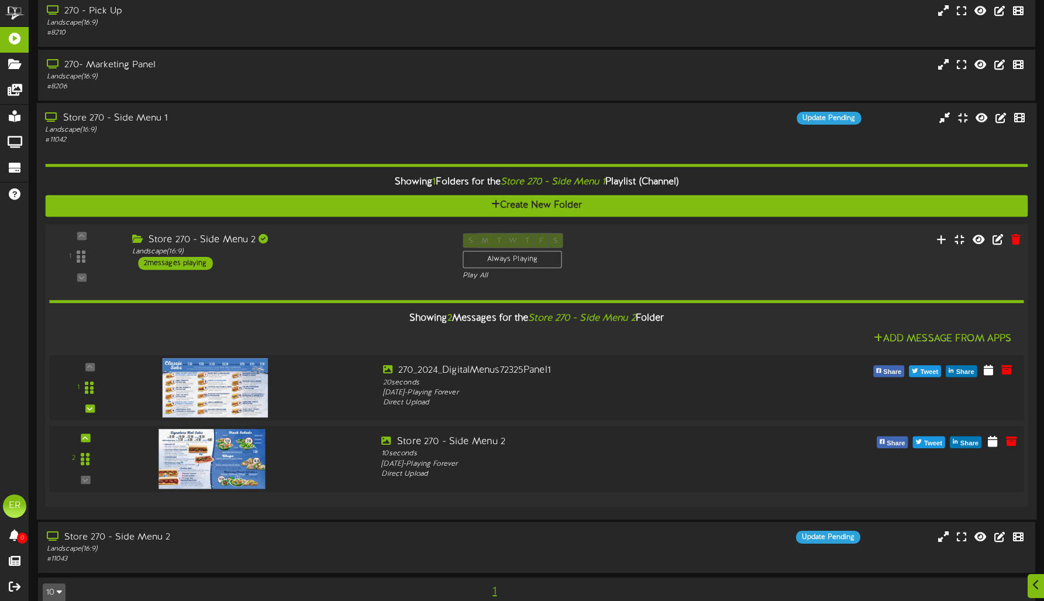
scroll to position [390, 0]
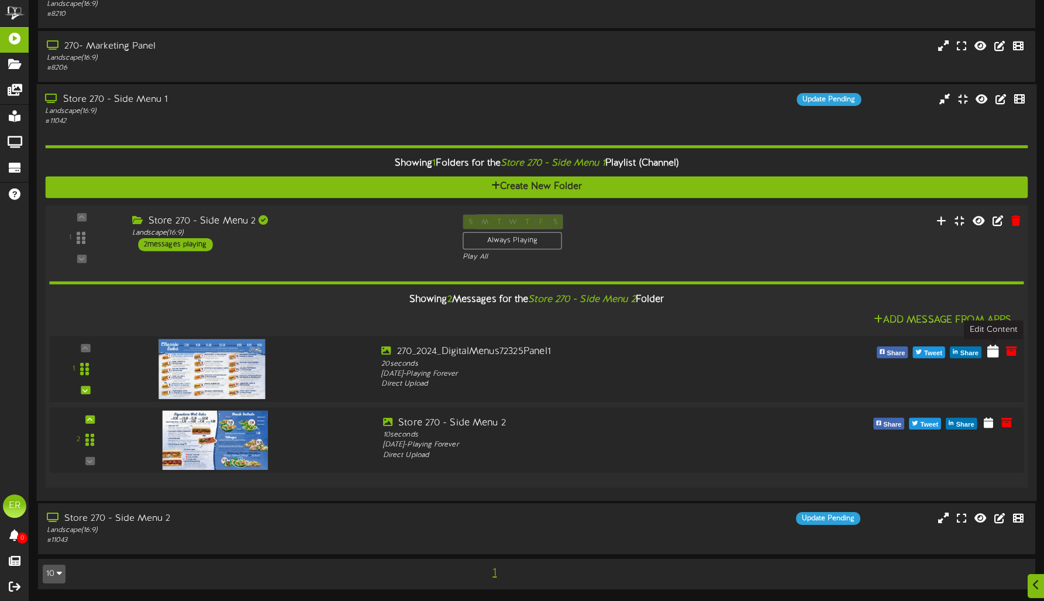
click at [991, 349] on icon at bounding box center [993, 350] width 12 height 13
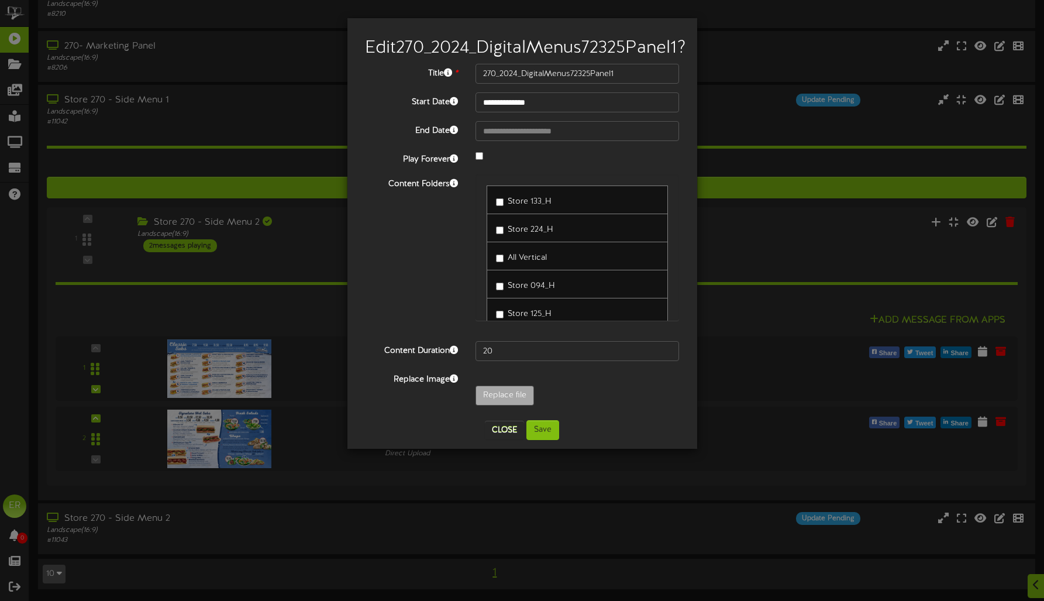
scroll to position [3981, 0]
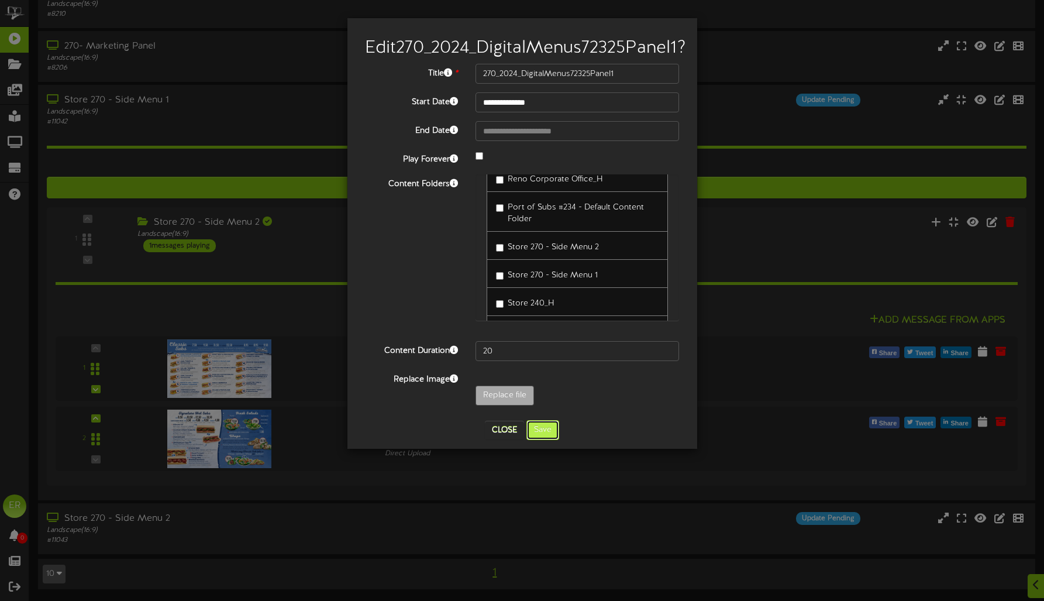
click at [545, 440] on button "Save" at bounding box center [542, 430] width 33 height 20
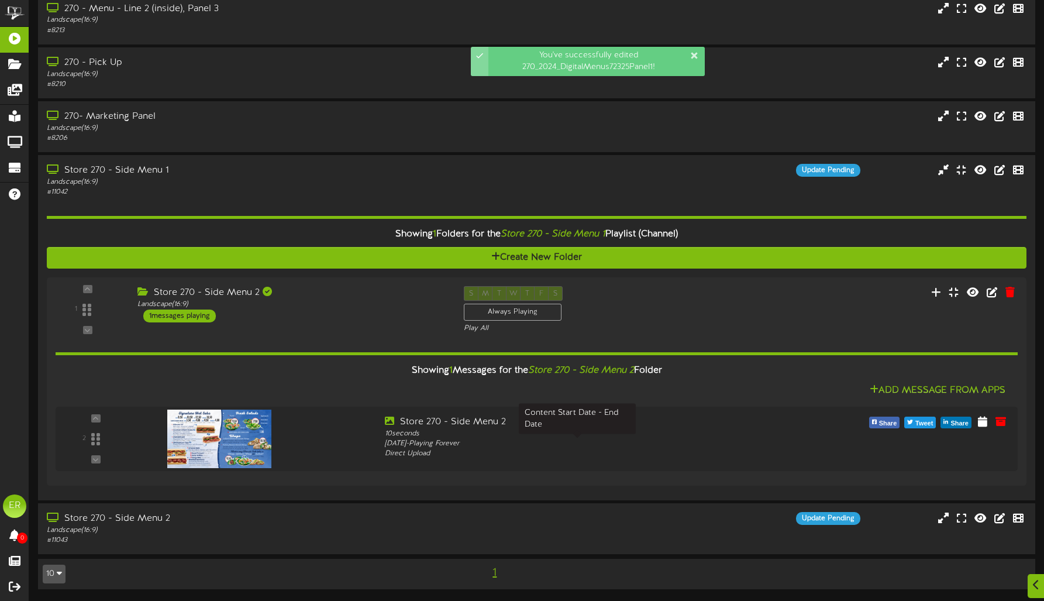
scroll to position [319, 0]
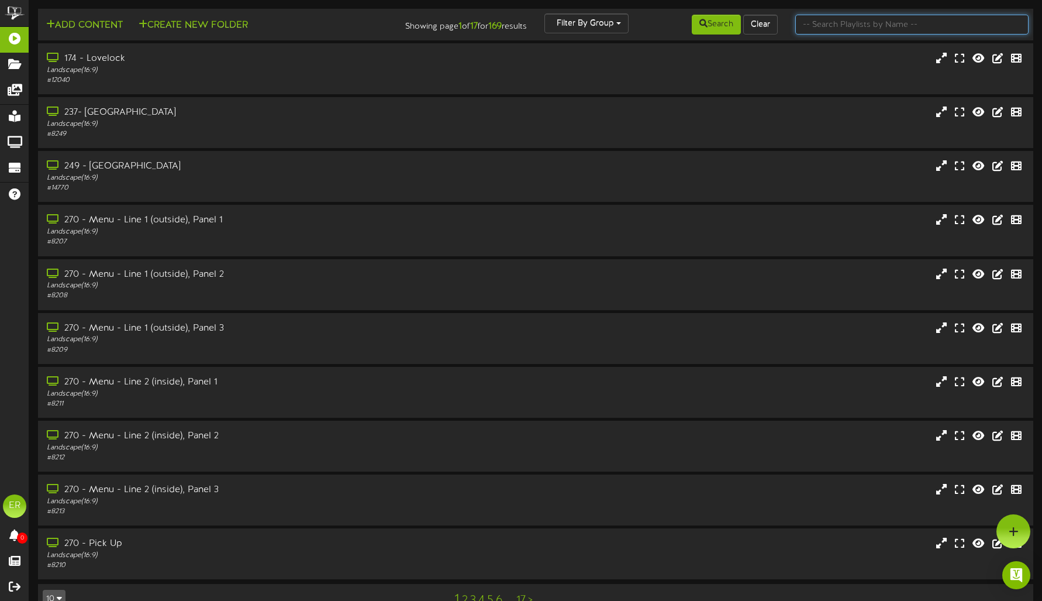
click at [830, 27] on input "text" at bounding box center [912, 25] width 233 height 20
type input "270"
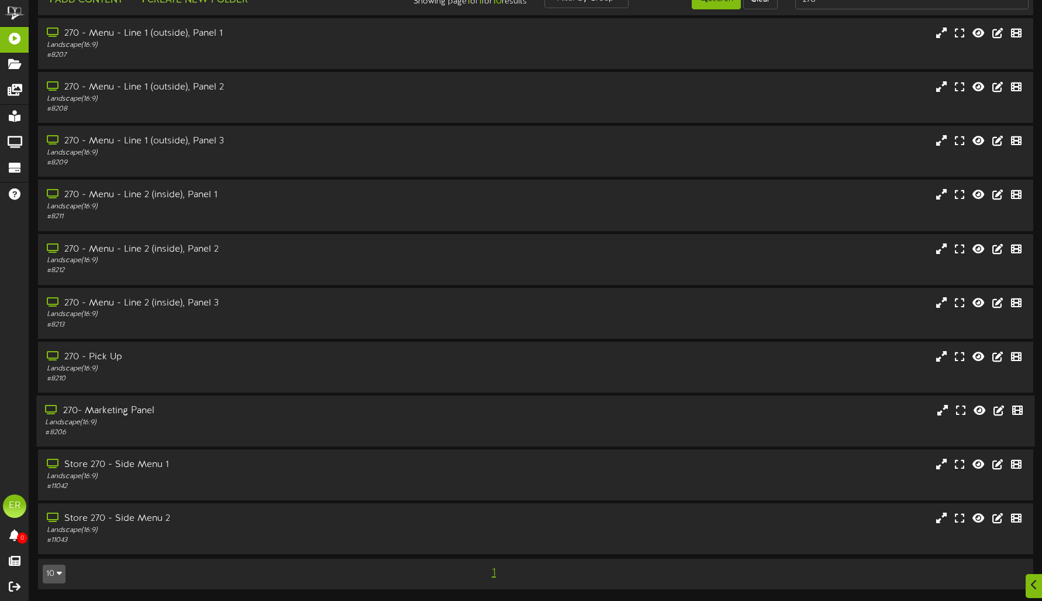
scroll to position [25, 0]
click at [381, 529] on div "Landscape ( 16:9 )" at bounding box center [244, 530] width 398 height 10
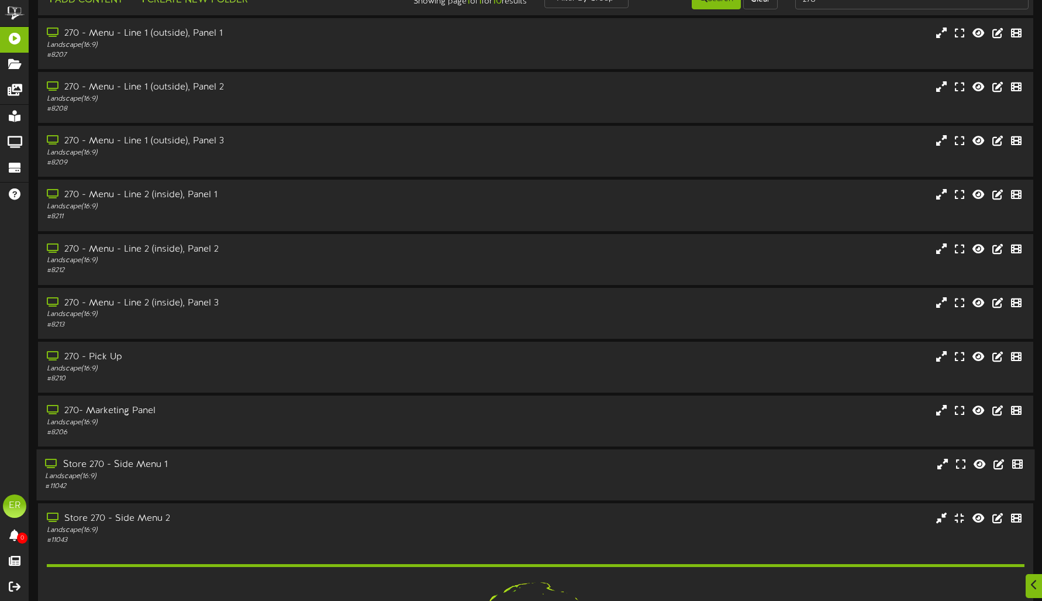
click at [371, 473] on div "Landscape ( 16:9 )" at bounding box center [244, 476] width 398 height 10
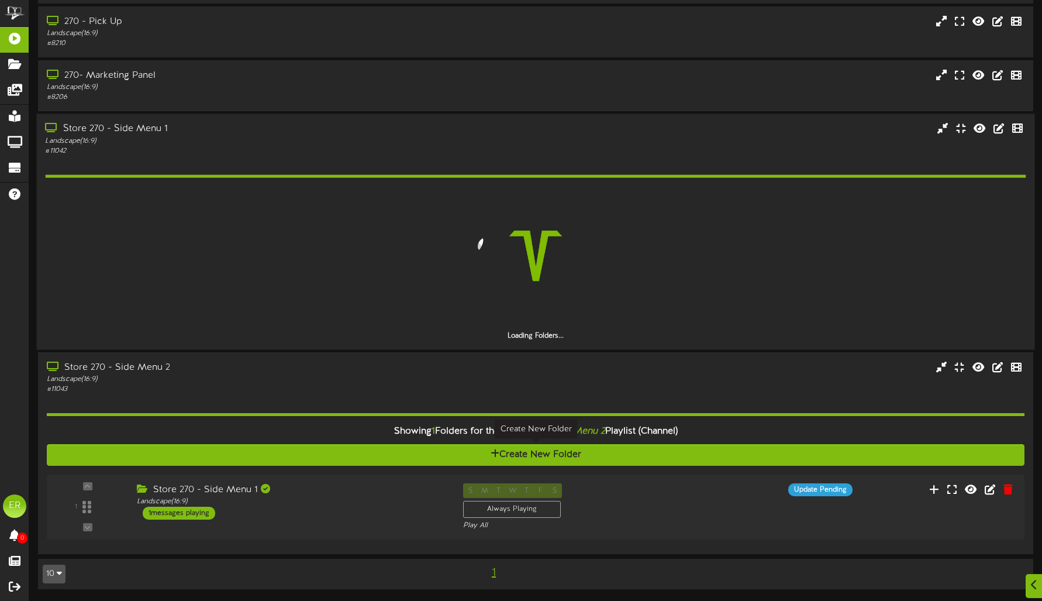
scroll to position [327, 0]
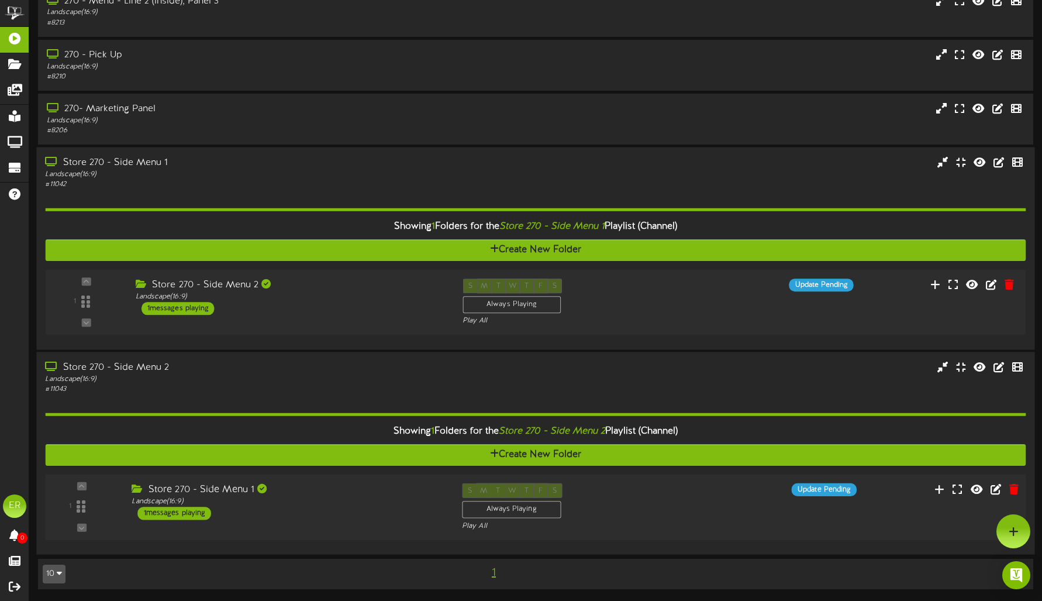
click at [360, 515] on div "Store 270 - Side Menu 1 Landscape ( 16:9 ) 1 messages playing" at bounding box center [288, 501] width 330 height 37
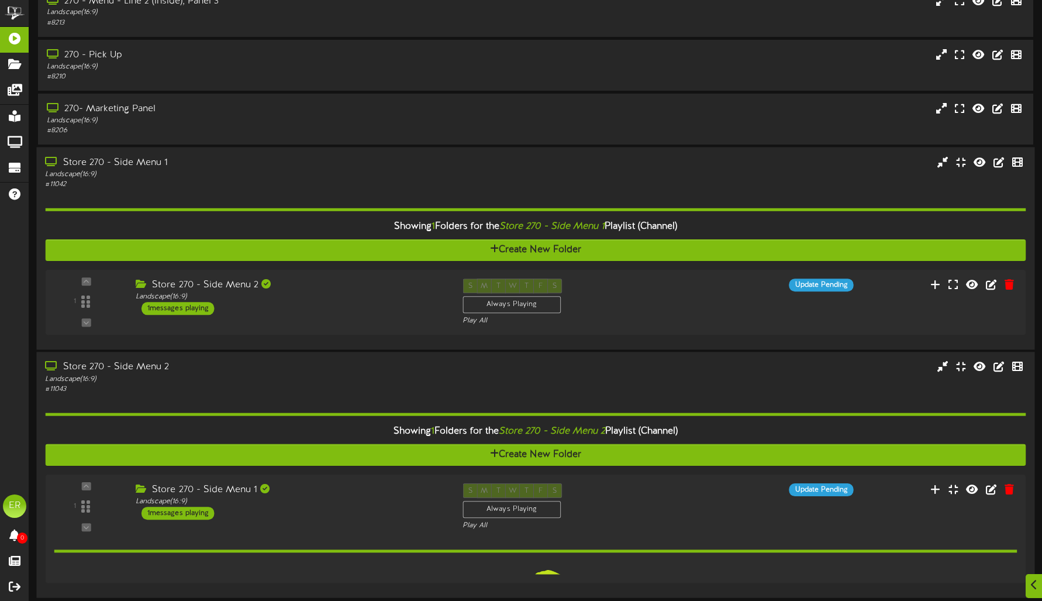
scroll to position [360, 0]
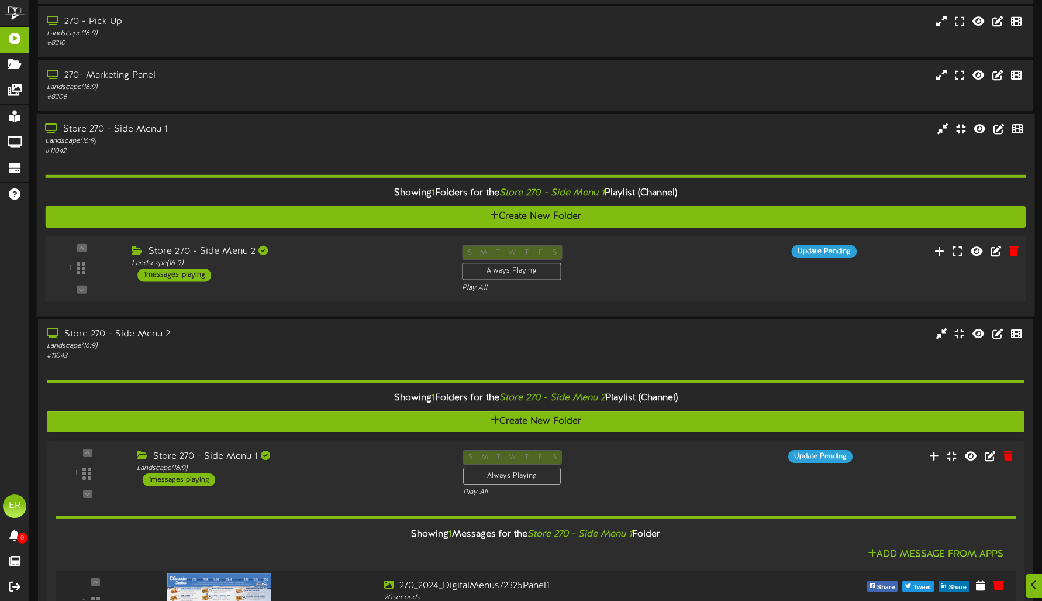
click at [366, 274] on div "Store 270 - Side Menu 2 Landscape ( 16:9 ) 1 messages playing" at bounding box center [288, 263] width 330 height 37
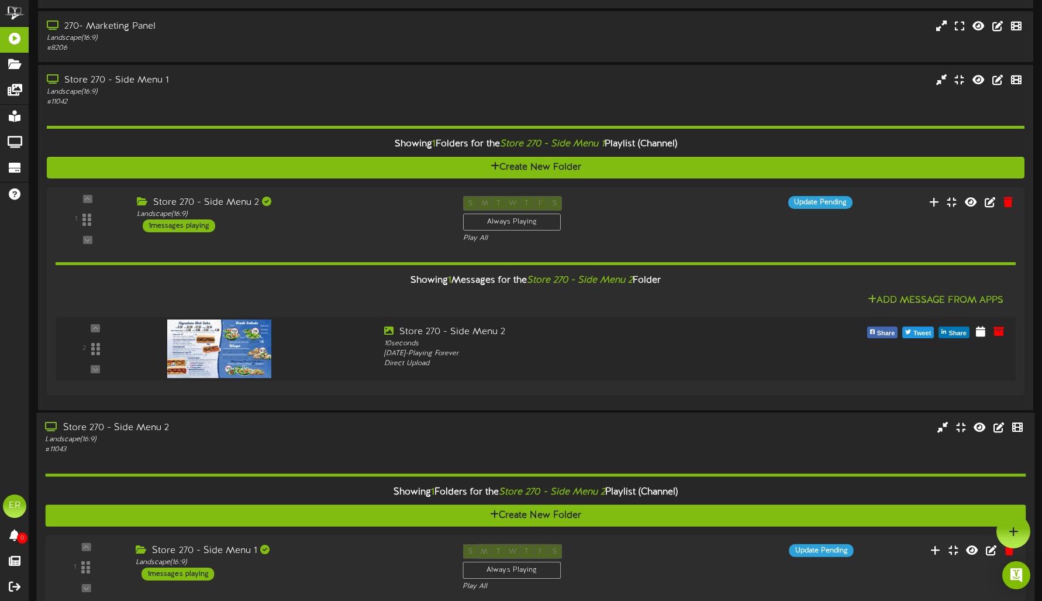
scroll to position [407, 0]
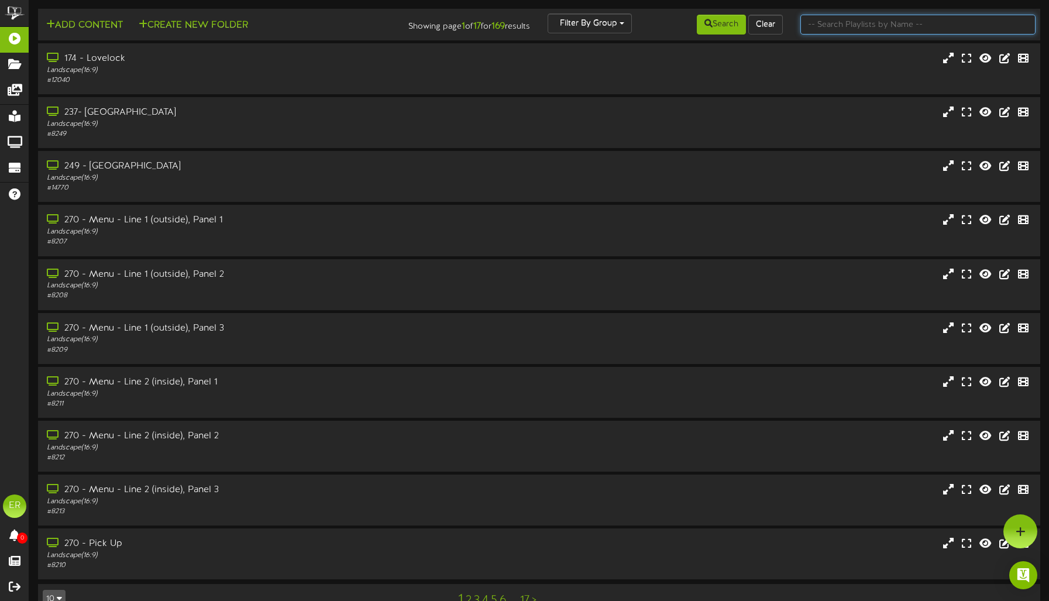
click at [907, 32] on input "text" at bounding box center [917, 25] width 235 height 20
type input "270"
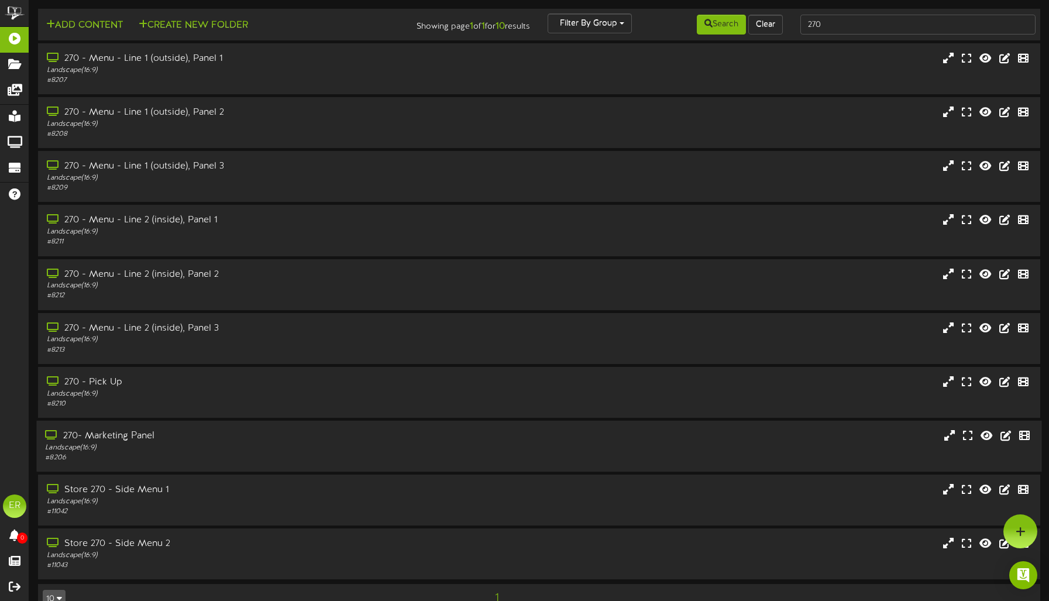
scroll to position [25, 0]
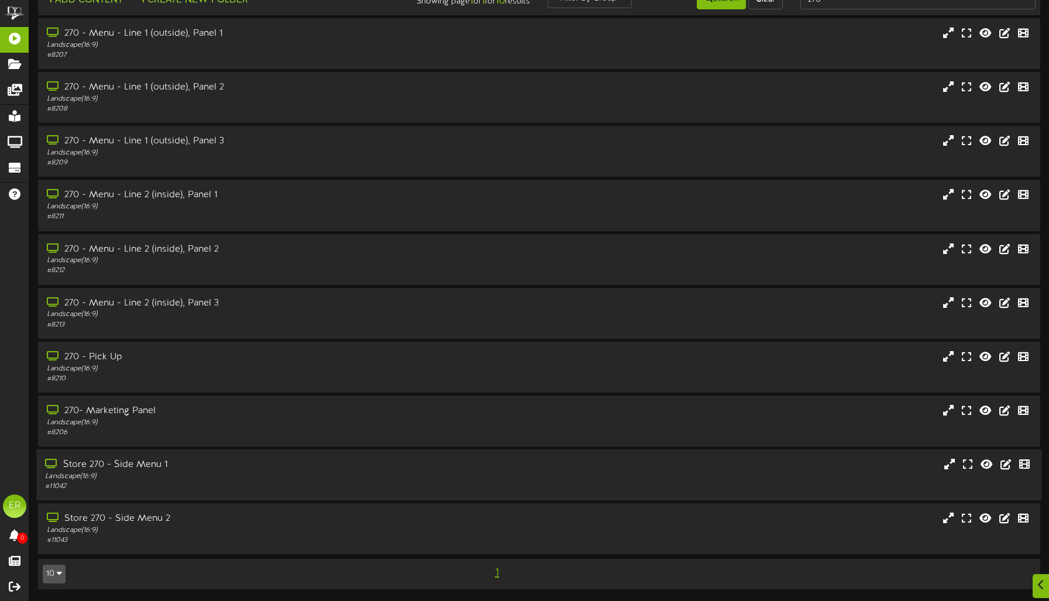
click at [203, 474] on div "Landscape ( 16:9 )" at bounding box center [245, 476] width 401 height 10
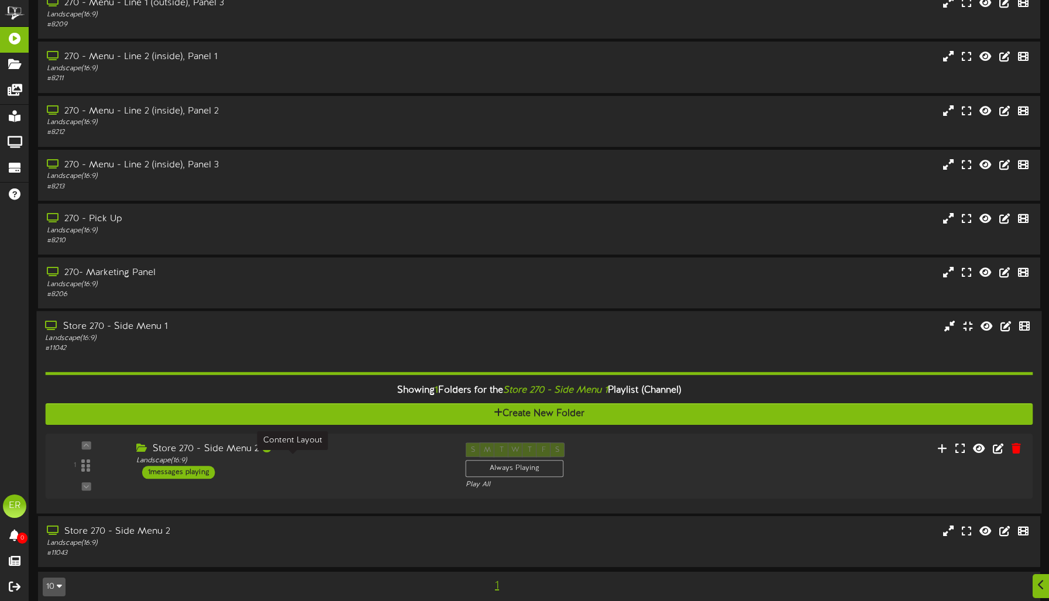
scroll to position [175, 0]
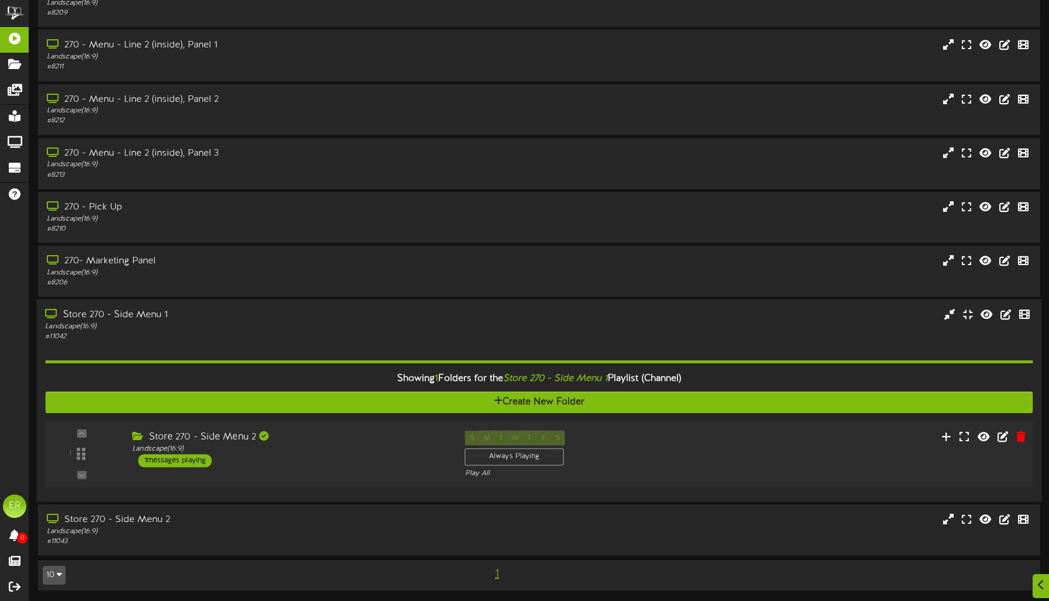
click at [345, 467] on div "1 ( 16:9" at bounding box center [538, 455] width 997 height 48
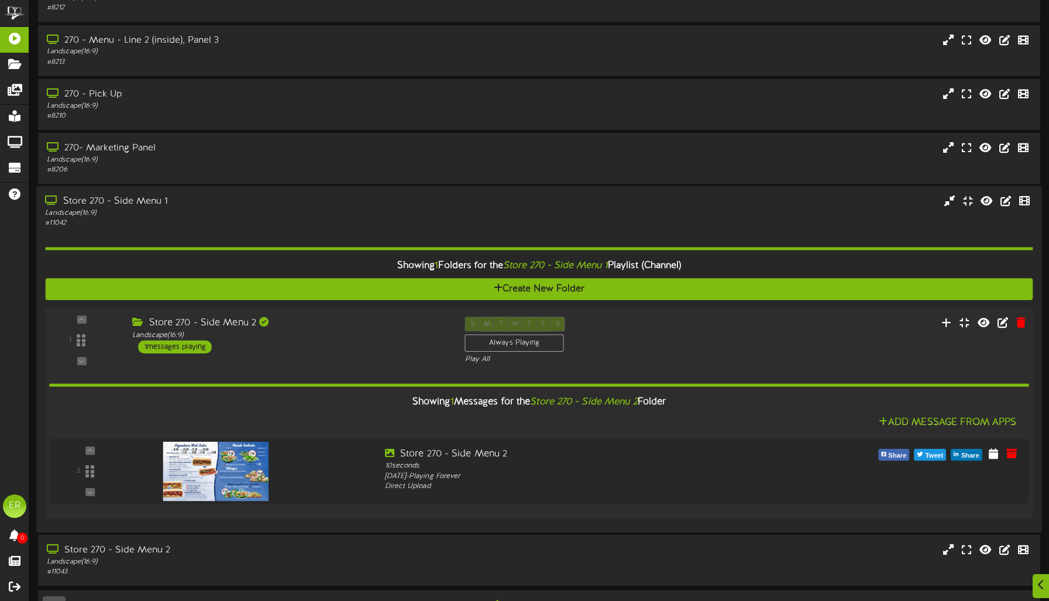
scroll to position [309, 0]
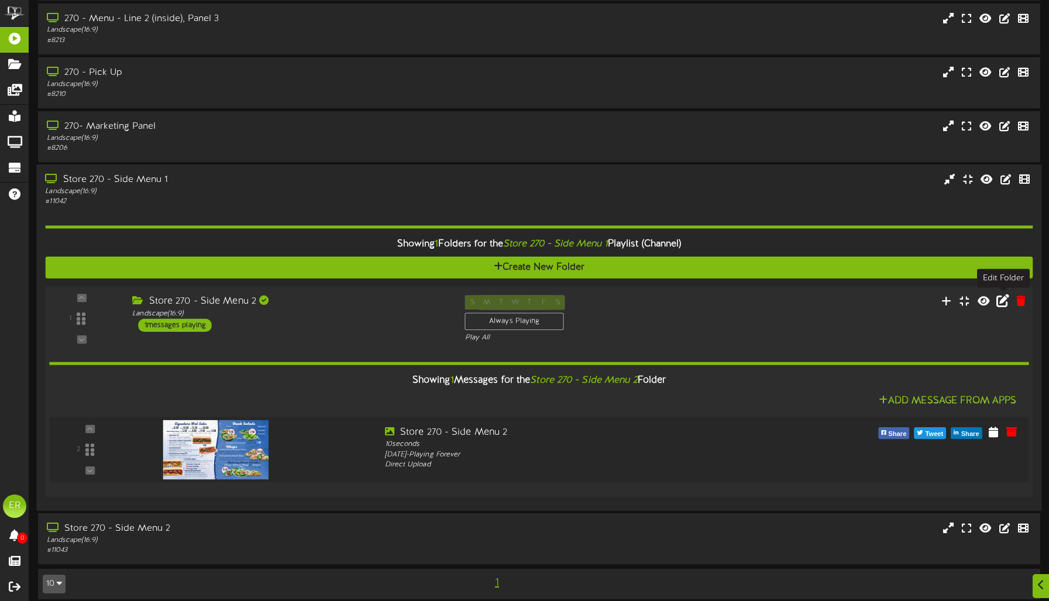
click at [1003, 302] on icon at bounding box center [1002, 300] width 13 height 13
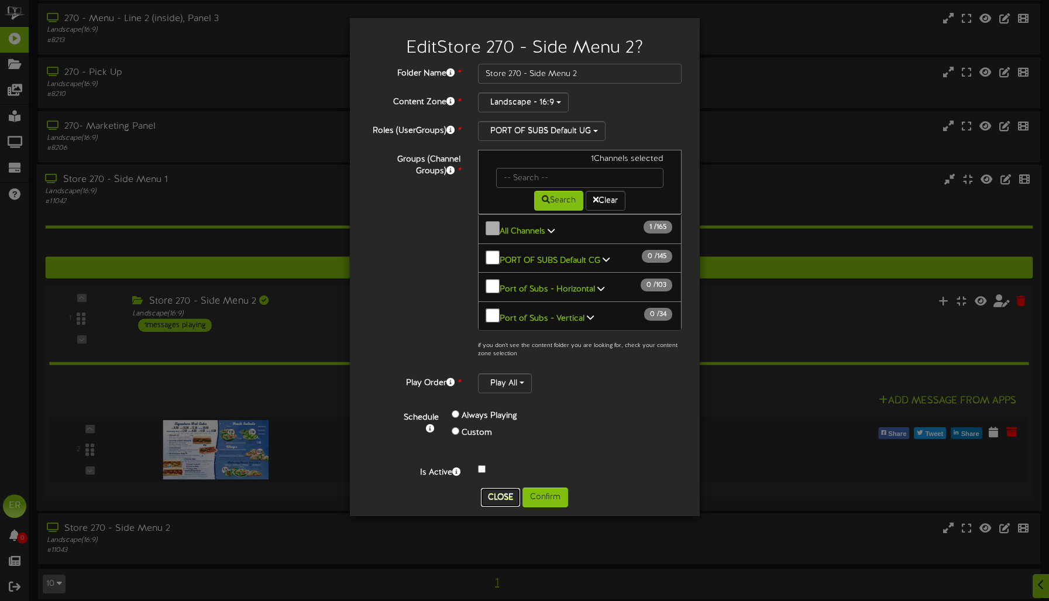
click at [502, 488] on button "Close" at bounding box center [500, 497] width 39 height 19
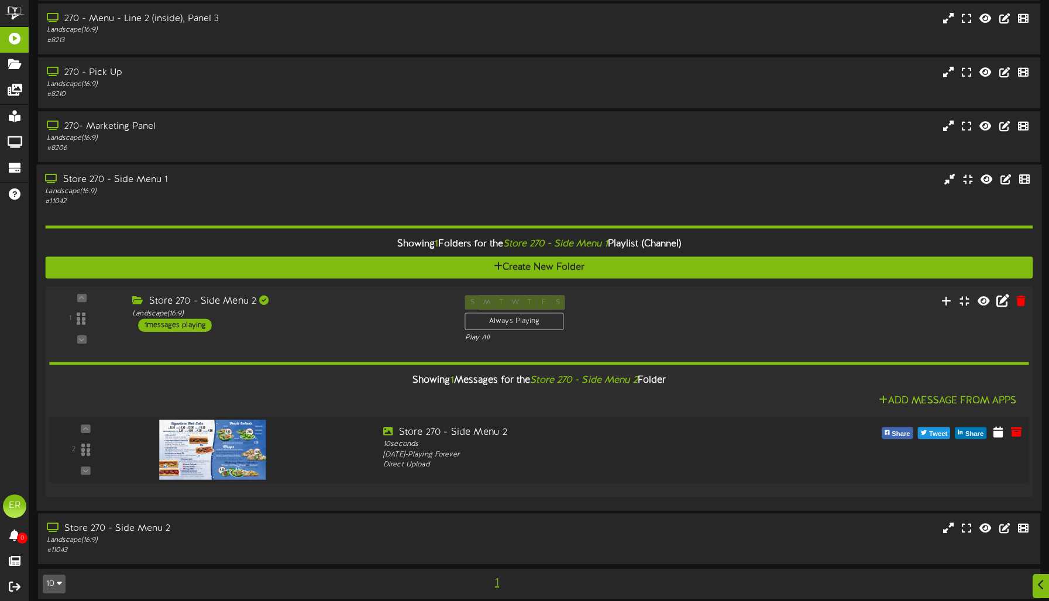
drag, startPoint x: 661, startPoint y: 539, endPoint x: 652, endPoint y: 467, distance: 71.9
click at [661, 538] on div "Store 270 - Side Menu 2 Landscape ( 16:9 ) # 11043" at bounding box center [539, 538] width 1002 height 33
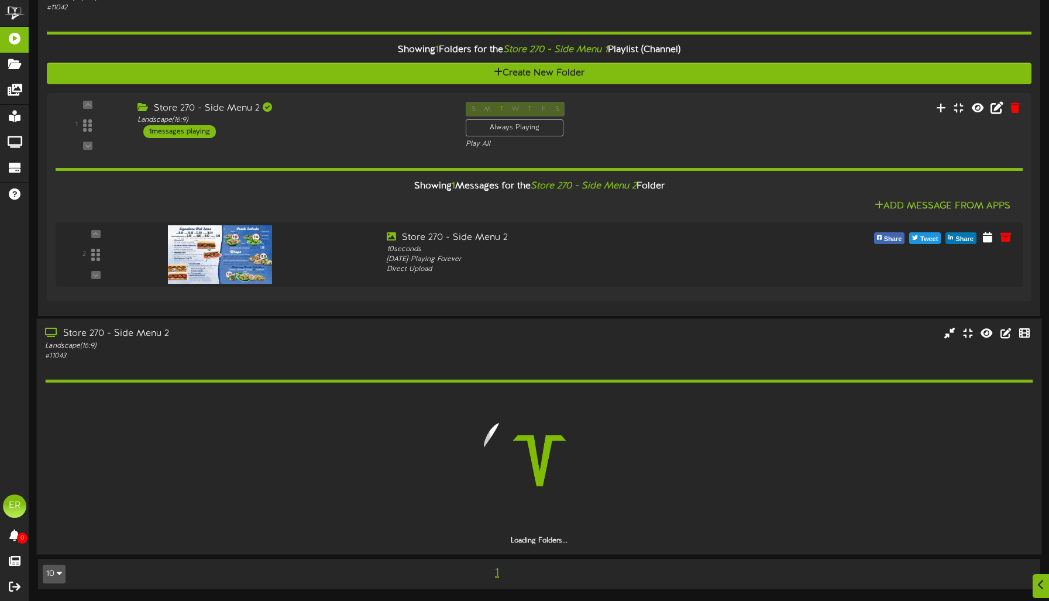
scroll to position [470, 0]
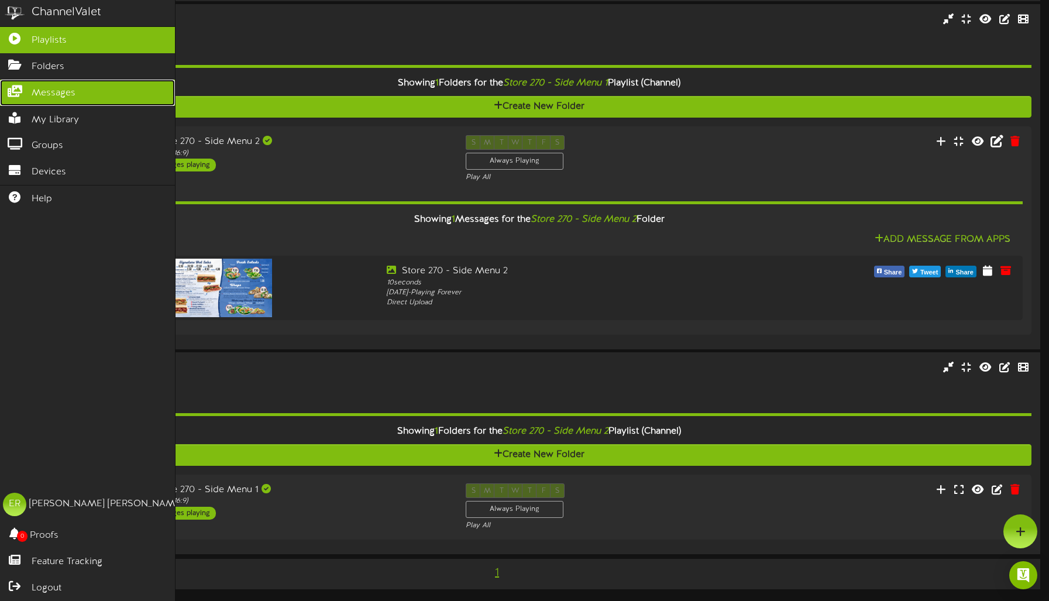
click at [25, 92] on icon at bounding box center [14, 89] width 29 height 9
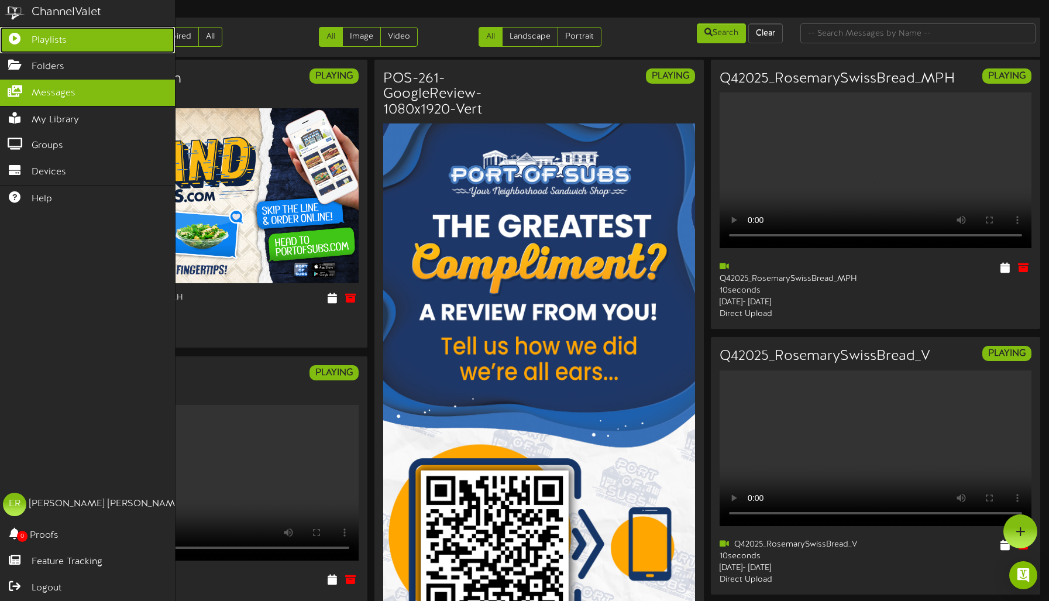
click at [22, 36] on icon at bounding box center [14, 37] width 29 height 9
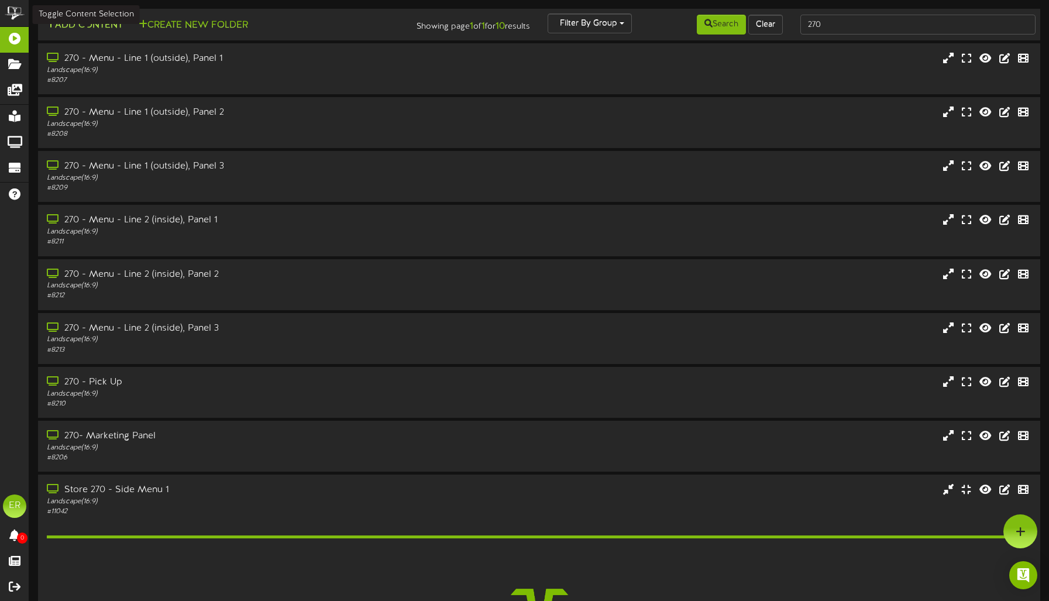
click at [70, 21] on button "Add Content" at bounding box center [85, 25] width 84 height 15
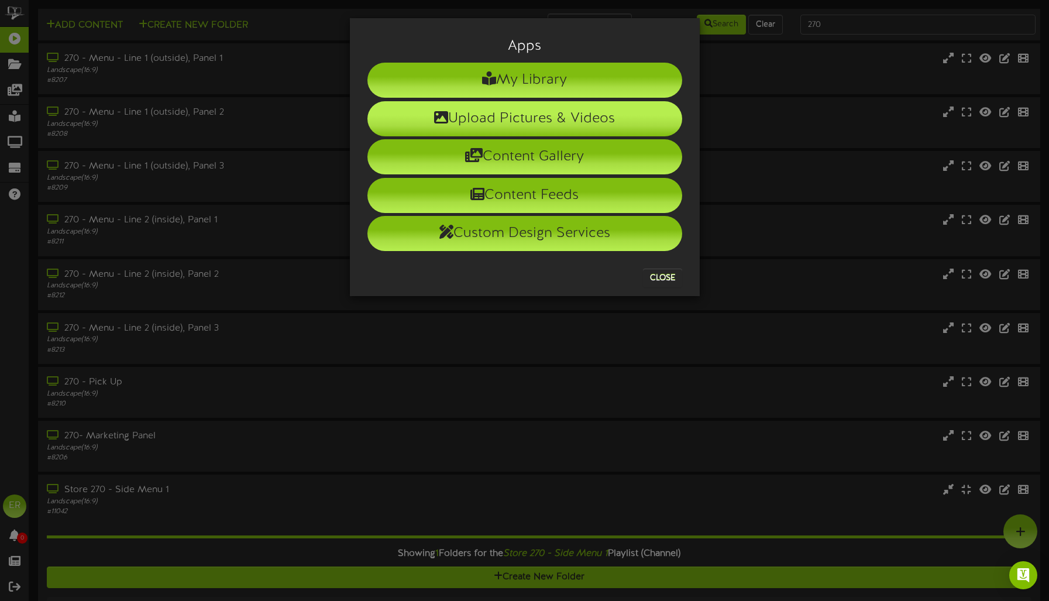
click at [495, 116] on li "Upload Pictures & Videos" at bounding box center [524, 118] width 315 height 35
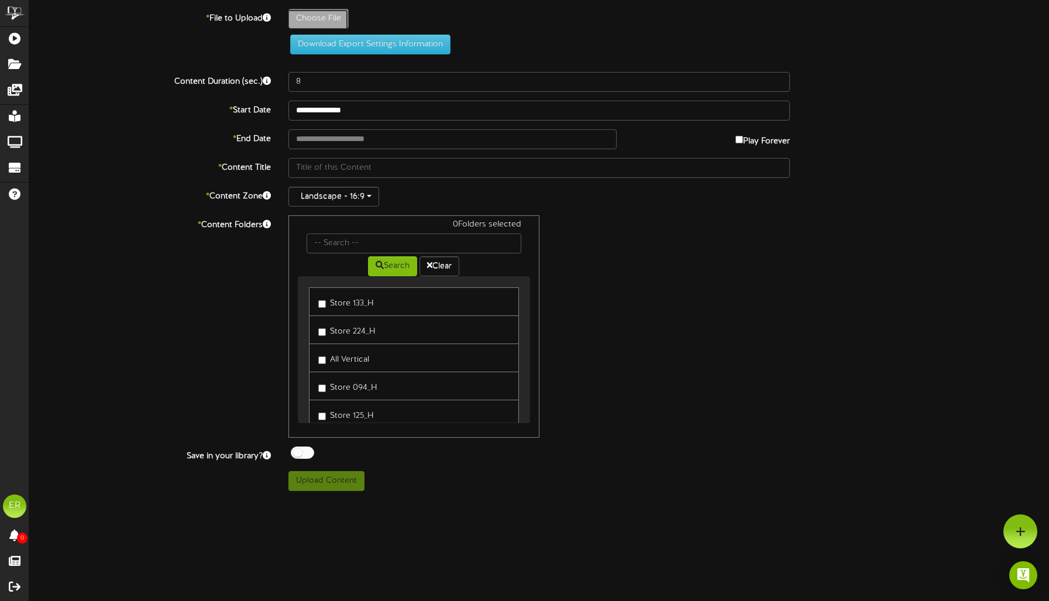
type input "**********"
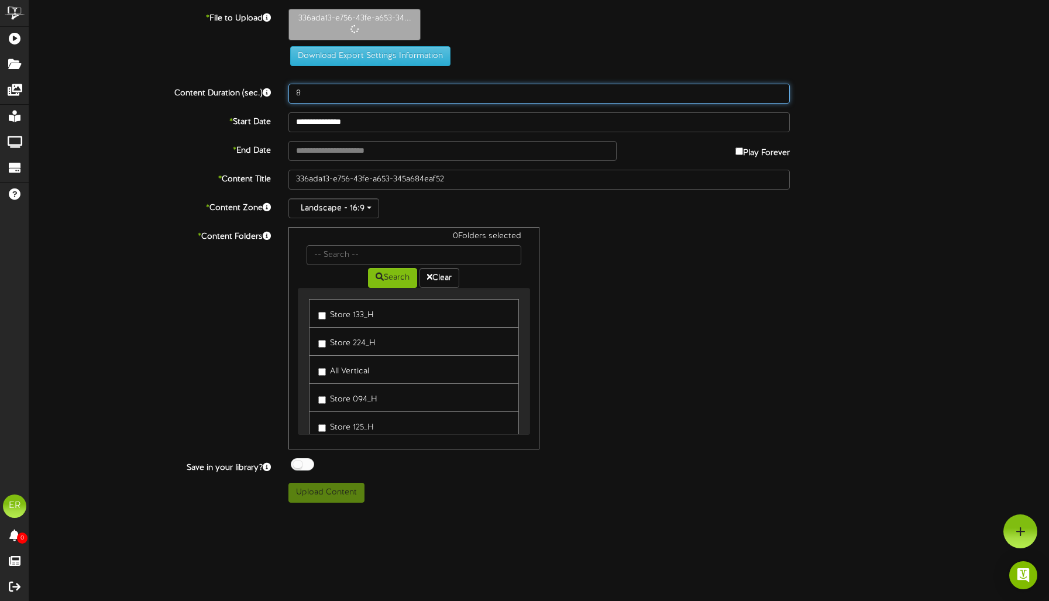
click at [352, 92] on input "8" at bounding box center [538, 94] width 501 height 20
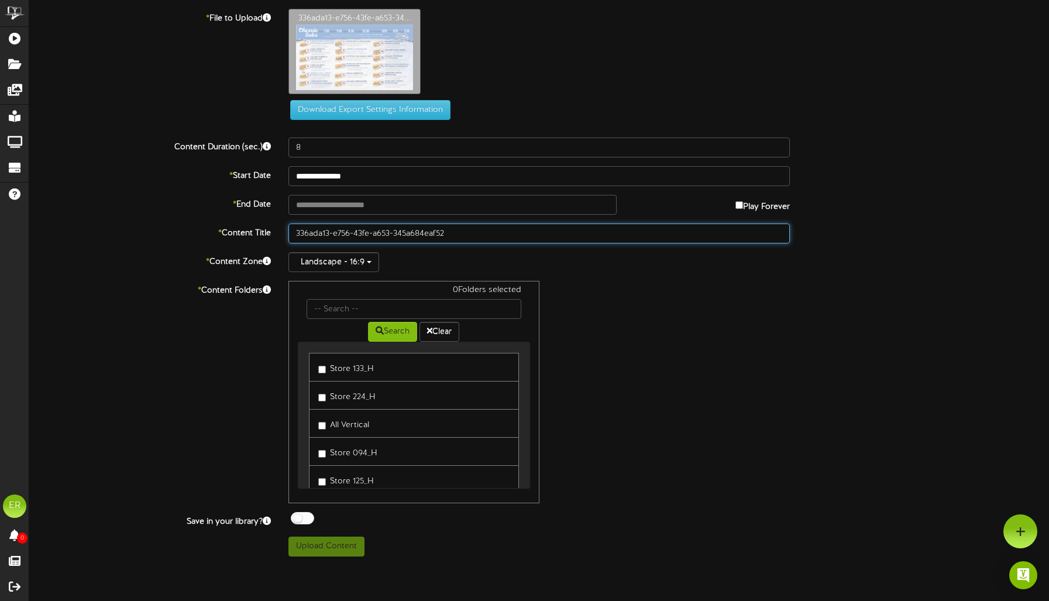
drag, startPoint x: 470, startPoint y: 237, endPoint x: 49, endPoint y: 207, distance: 422.2
click at [49, 207] on div "**********" at bounding box center [539, 283] width 1020 height 548
click at [416, 229] on input "270 Side Menu_Panel 1" at bounding box center [538, 233] width 501 height 20
type input "270 Side Menu_Panel 1 Attempt"
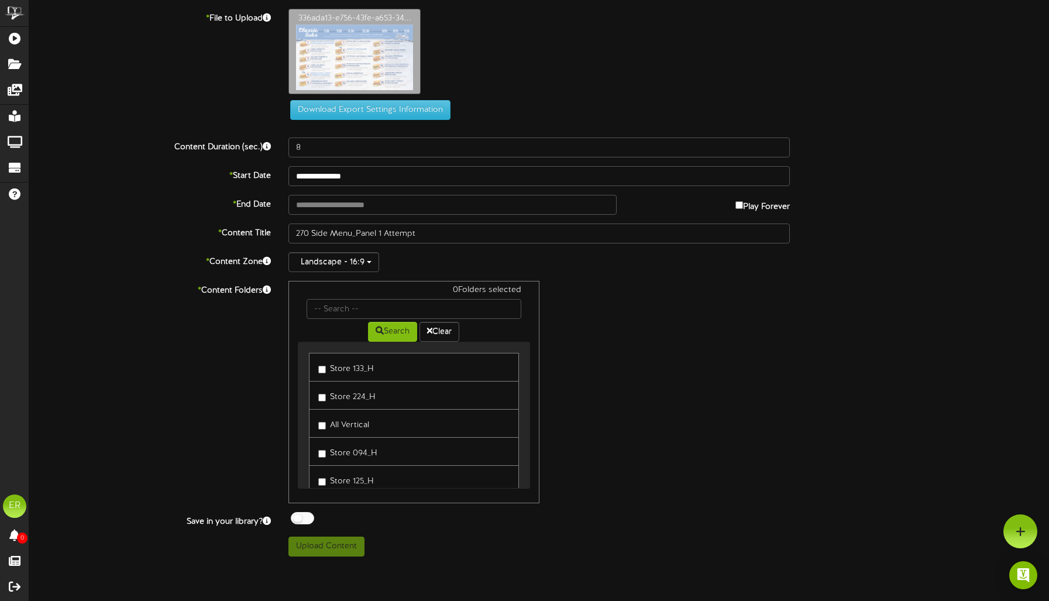
drag, startPoint x: 691, startPoint y: 353, endPoint x: 623, endPoint y: 338, distance: 69.7
click at [681, 351] on div "0 Folders selected Search Clear Store 133_H Store 224_H" at bounding box center [539, 392] width 519 height 222
click at [433, 303] on input "text" at bounding box center [414, 309] width 214 height 20
type input "270"
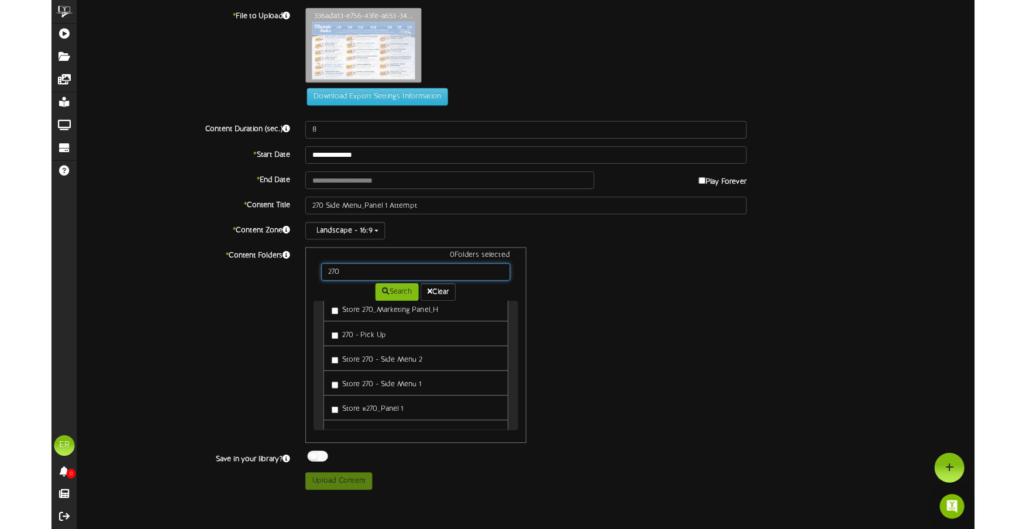
scroll to position [19, 0]
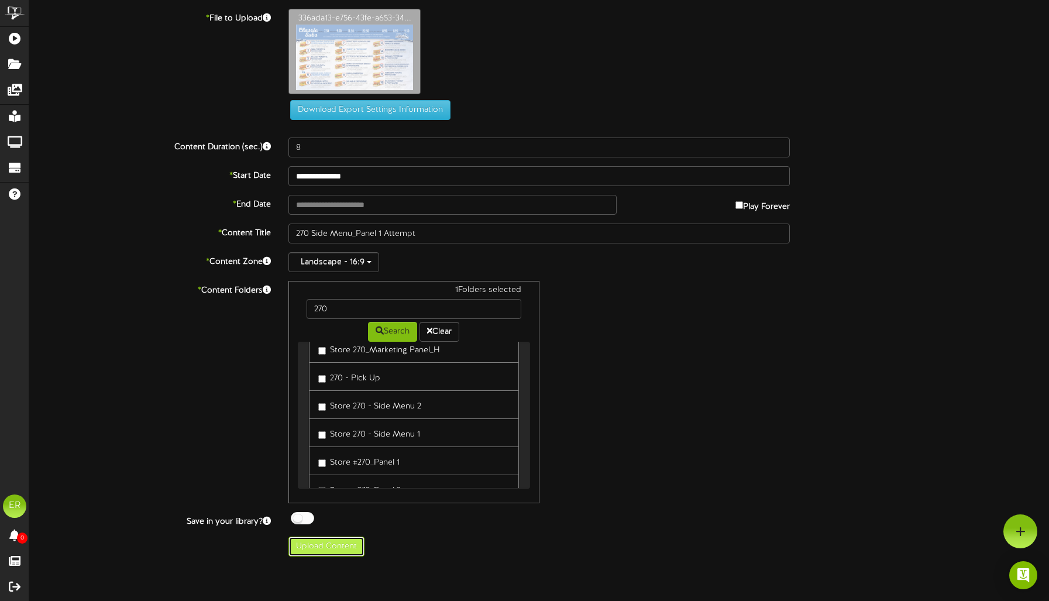
click at [352, 544] on button "Upload Content" at bounding box center [326, 546] width 76 height 20
type input "**********"
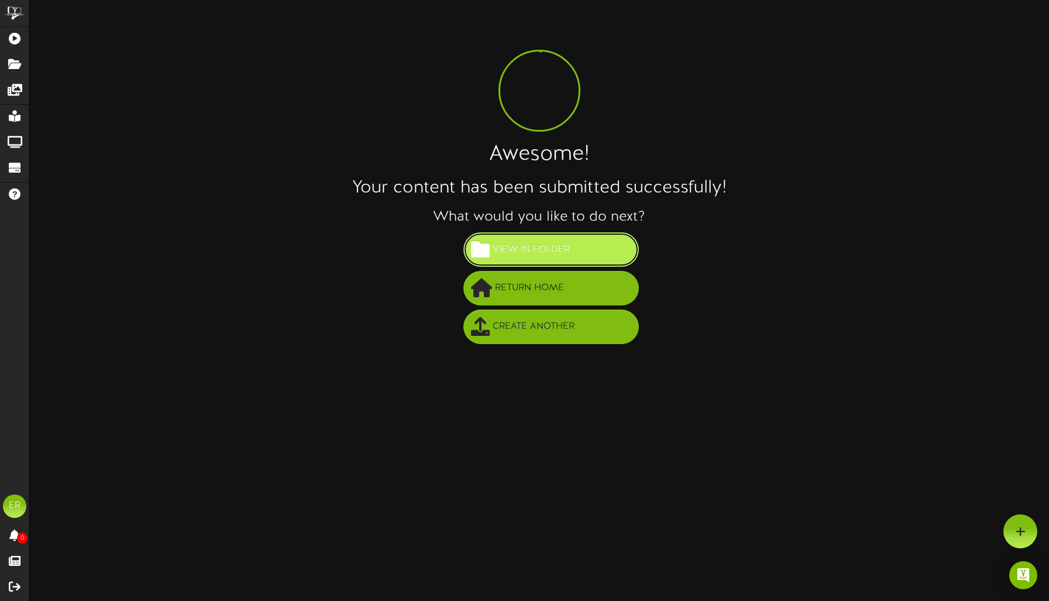
click at [556, 261] on button "View in Folder" at bounding box center [550, 249] width 175 height 35
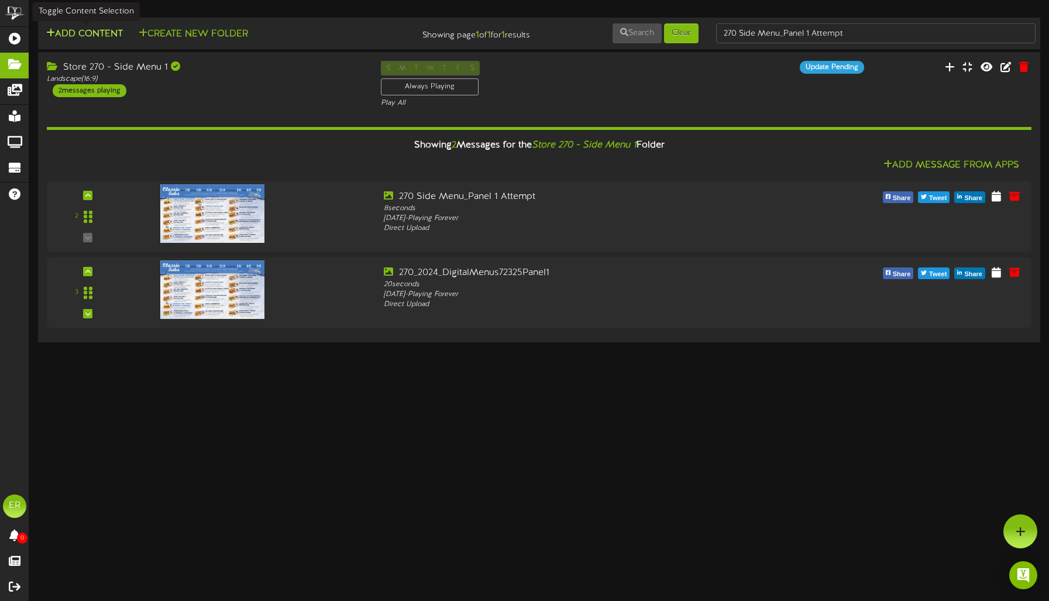
click at [88, 31] on button "Add Content" at bounding box center [85, 34] width 84 height 15
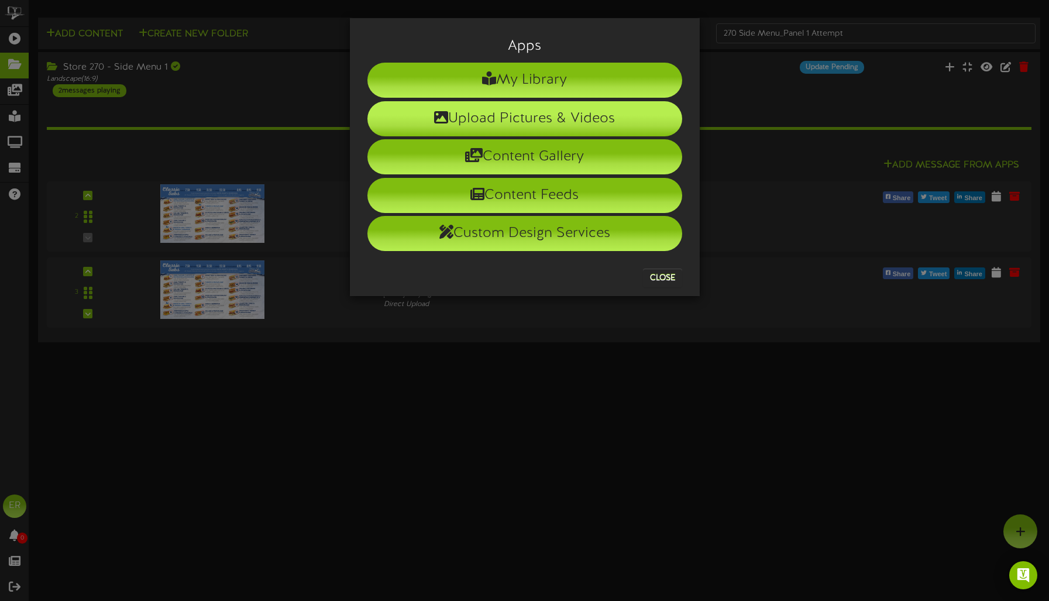
click at [557, 124] on li "Upload Pictures & Videos" at bounding box center [524, 118] width 315 height 35
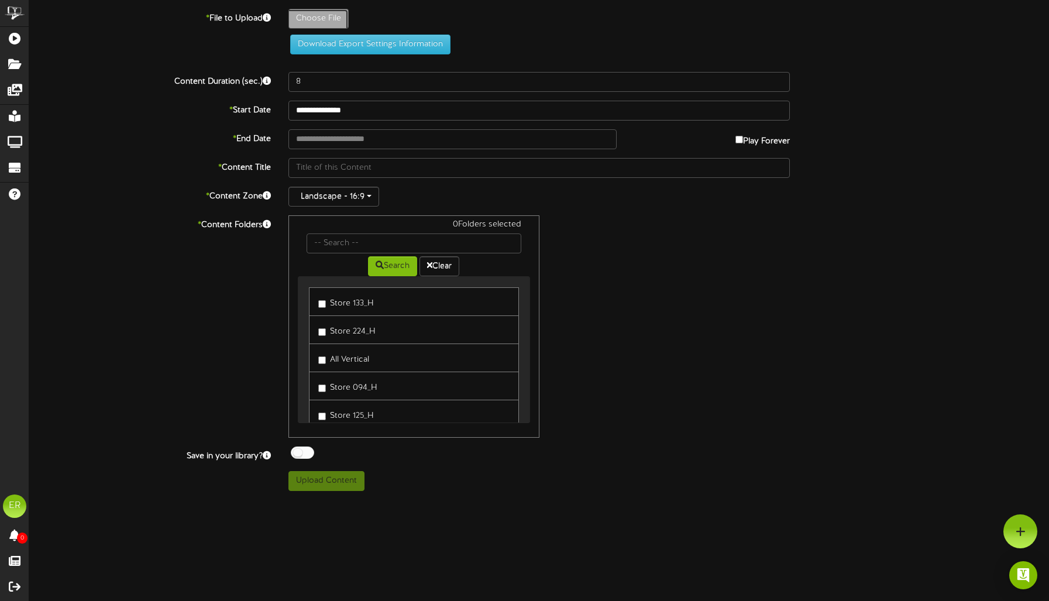
type input "**********"
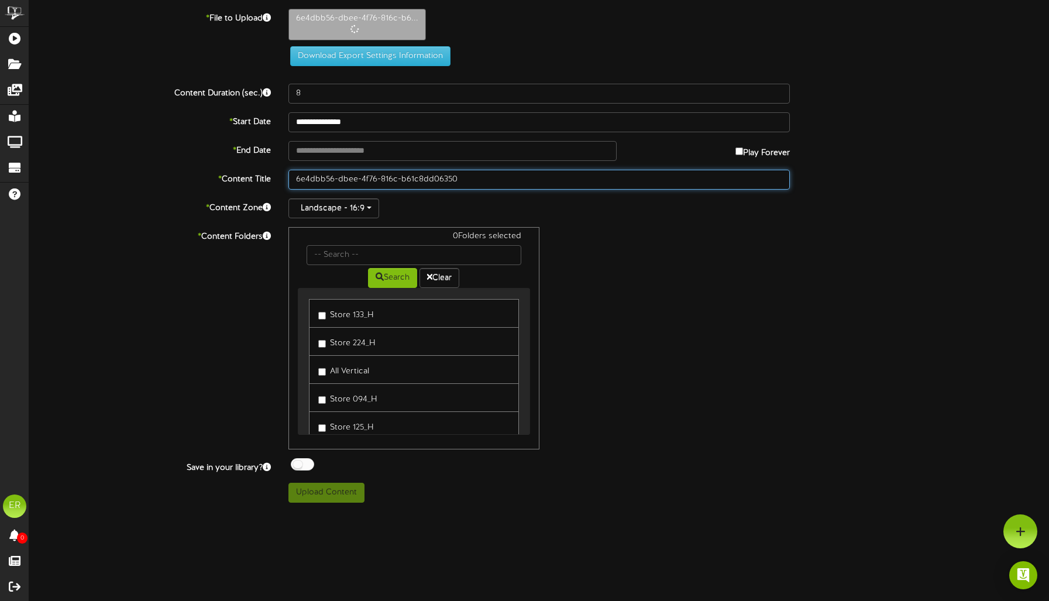
click at [375, 182] on input "6e4dbb56-dbee-4f76-816c-b61c8dd06350" at bounding box center [538, 180] width 501 height 20
paste input "270 Side Menu_Panel 1 Attempt"
drag, startPoint x: 381, startPoint y: 177, endPoint x: 387, endPoint y: 190, distance: 13.6
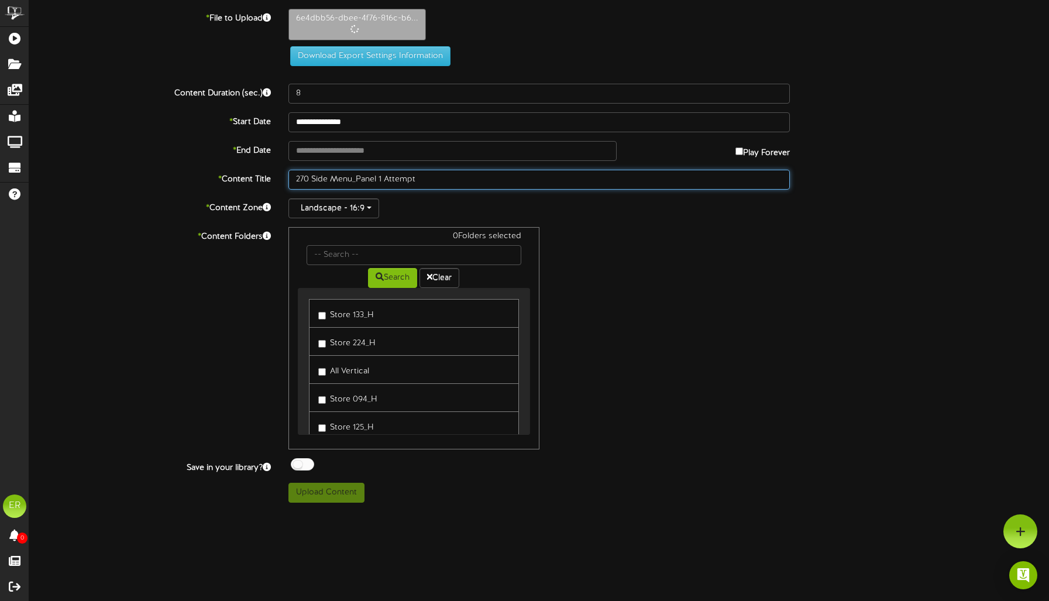
click at [382, 177] on input "270 Side Menu_Panel 1 Attempt" at bounding box center [538, 180] width 501 height 20
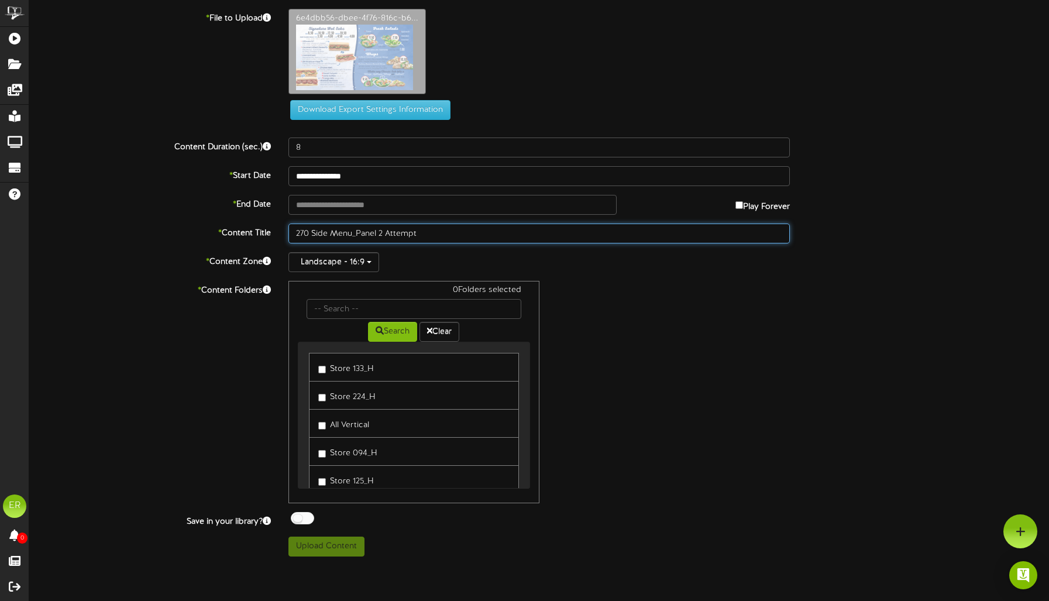
type input "270 Side Menu_Panel 2 Attempt"
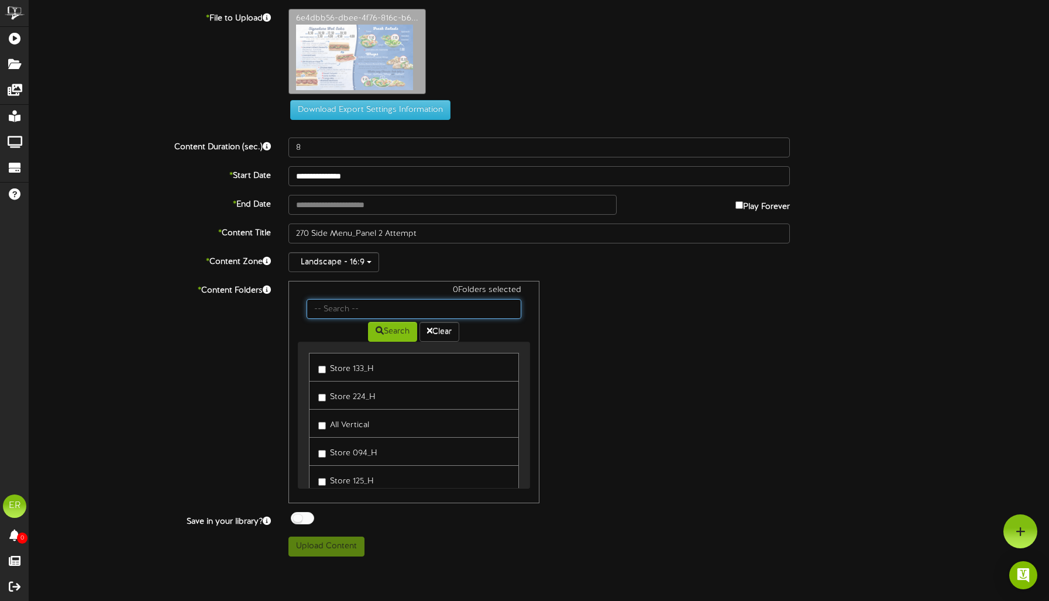
click at [395, 310] on input "text" at bounding box center [414, 309] width 214 height 20
type input "side menu"
click at [392, 333] on button "Search" at bounding box center [392, 332] width 49 height 20
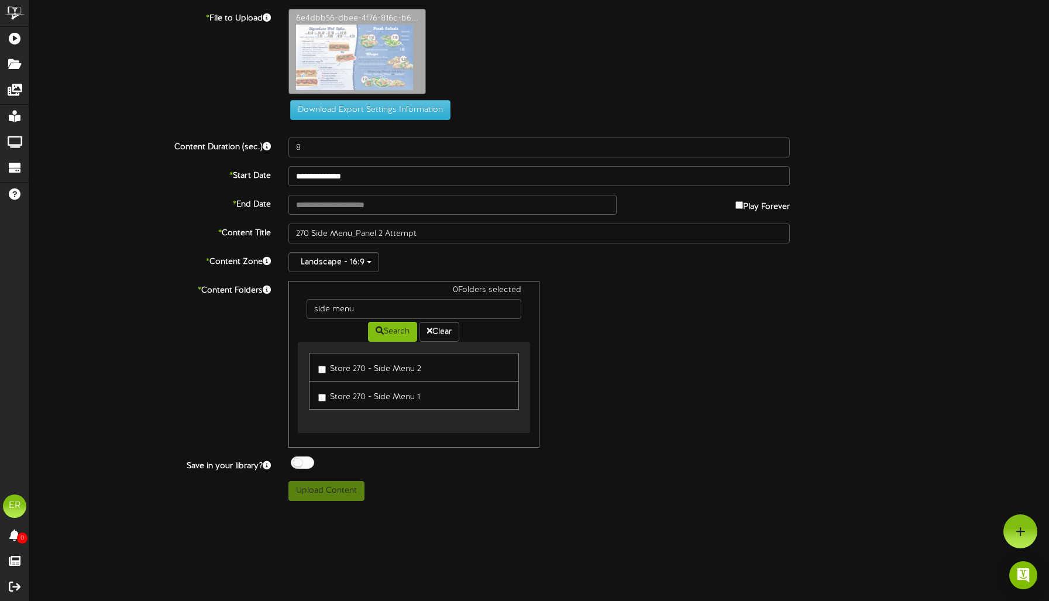
click at [384, 373] on label "Store 270 - Side Menu 2" at bounding box center [369, 367] width 103 height 16
click at [322, 497] on button "Upload Content" at bounding box center [326, 491] width 76 height 20
type input "**********"
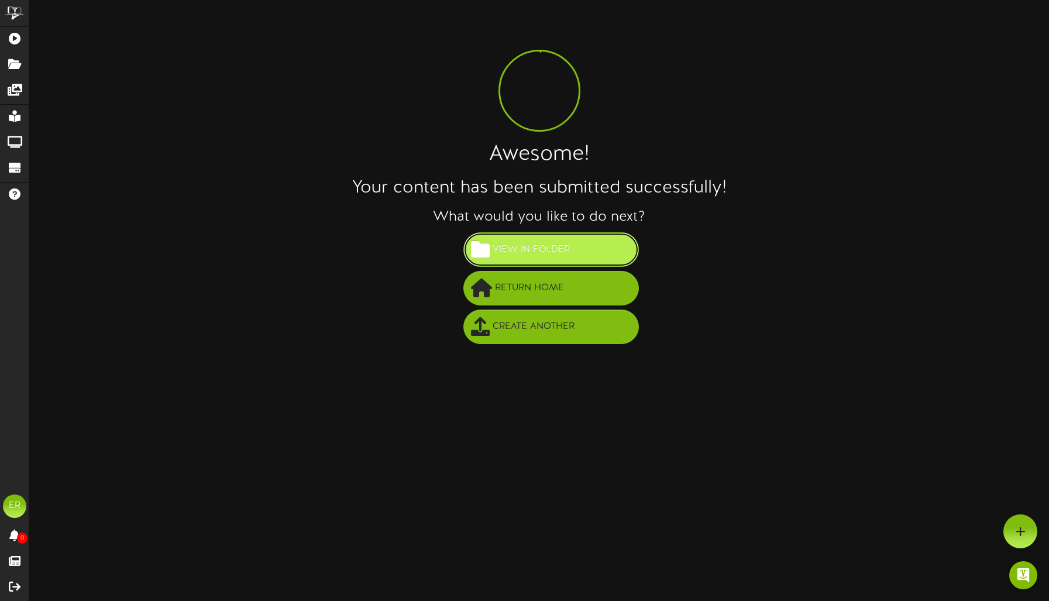
click at [518, 243] on span "View in Folder" at bounding box center [531, 249] width 83 height 19
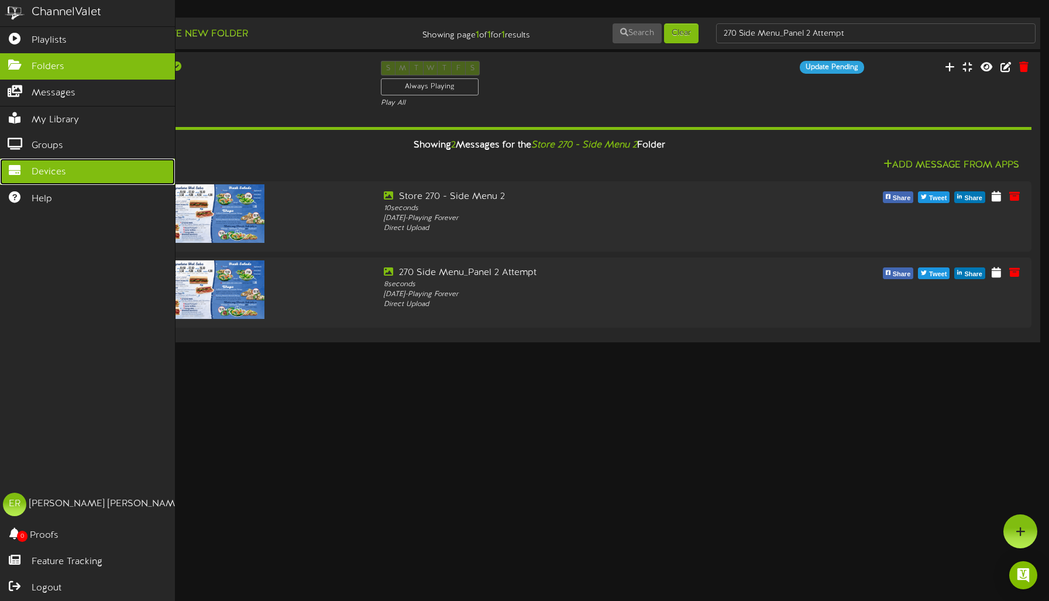
click at [58, 179] on span "Devices" at bounding box center [49, 172] width 35 height 13
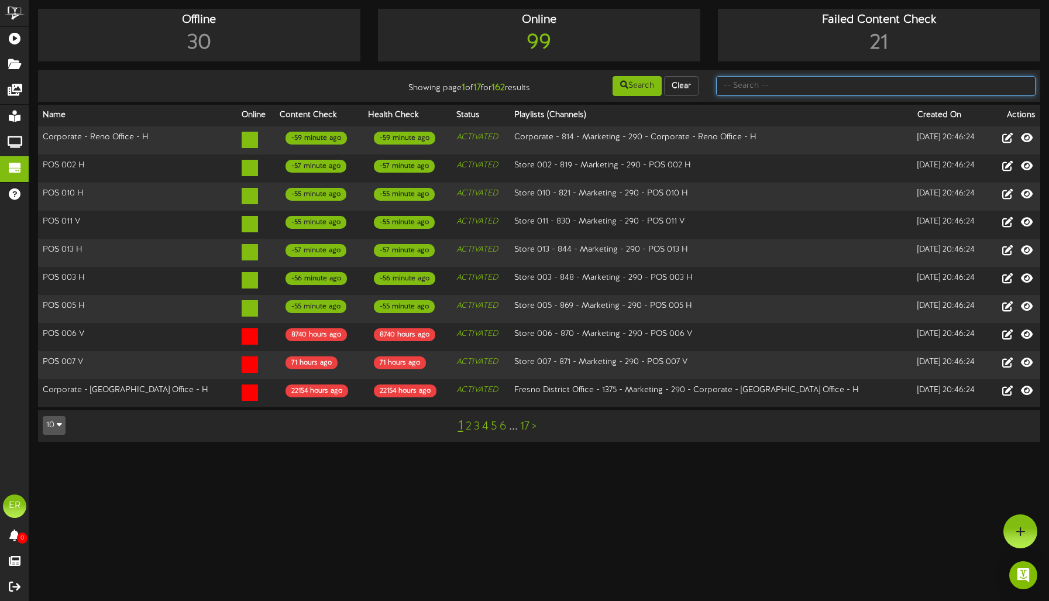
click at [774, 93] on input "text" at bounding box center [875, 86] width 319 height 20
type input "270"
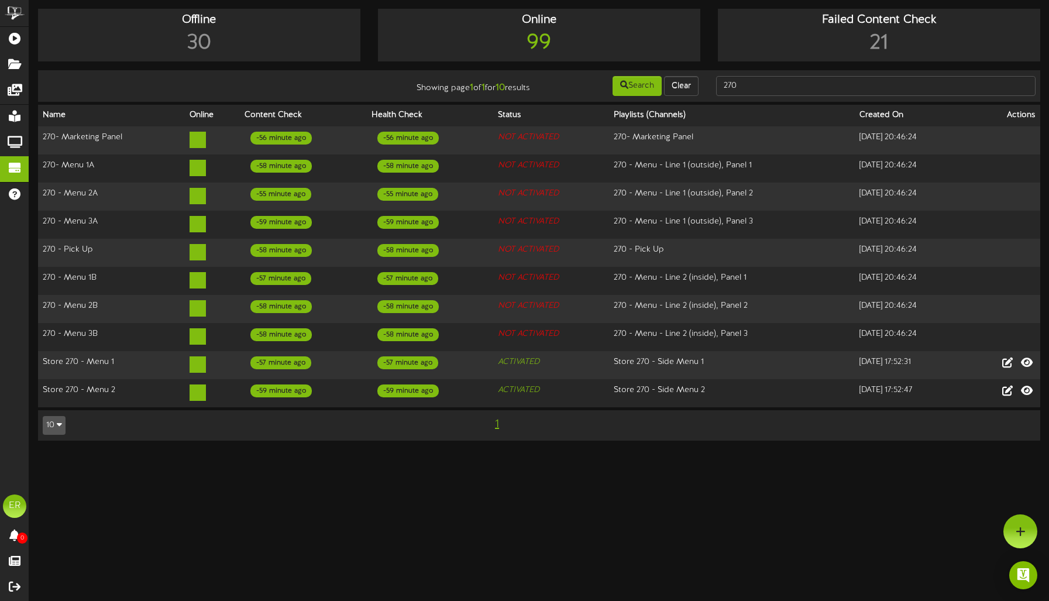
click at [450, 452] on html "ChannelValet Playlists Folders Messages My Library Groups Devices Help ER Ellen…" at bounding box center [524, 226] width 1049 height 452
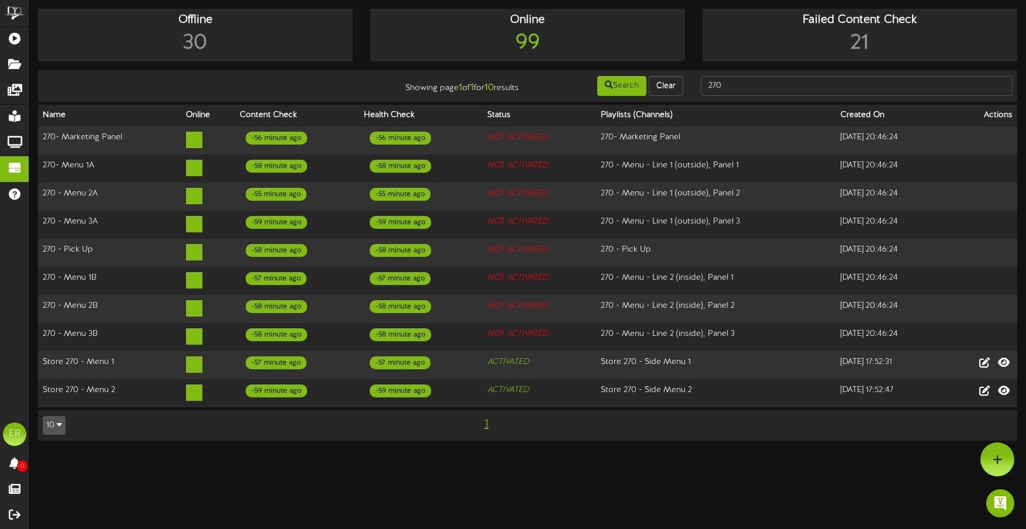
click at [682, 452] on html "ChannelValet Playlists Folders Messages My Library Groups Devices Help ER Ellen…" at bounding box center [513, 226] width 1026 height 452
